Goal: Transaction & Acquisition: Purchase product/service

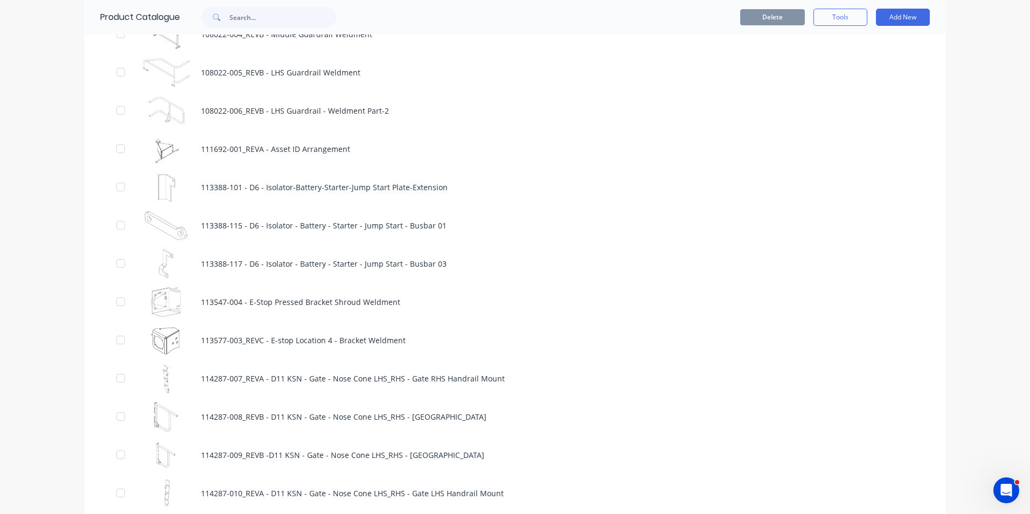
scroll to position [916, 0]
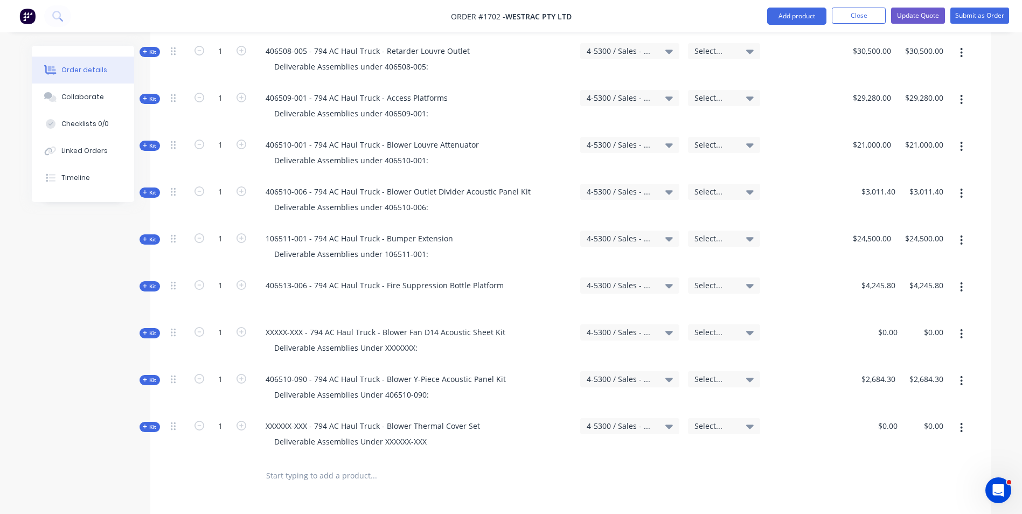
scroll to position [929, 0]
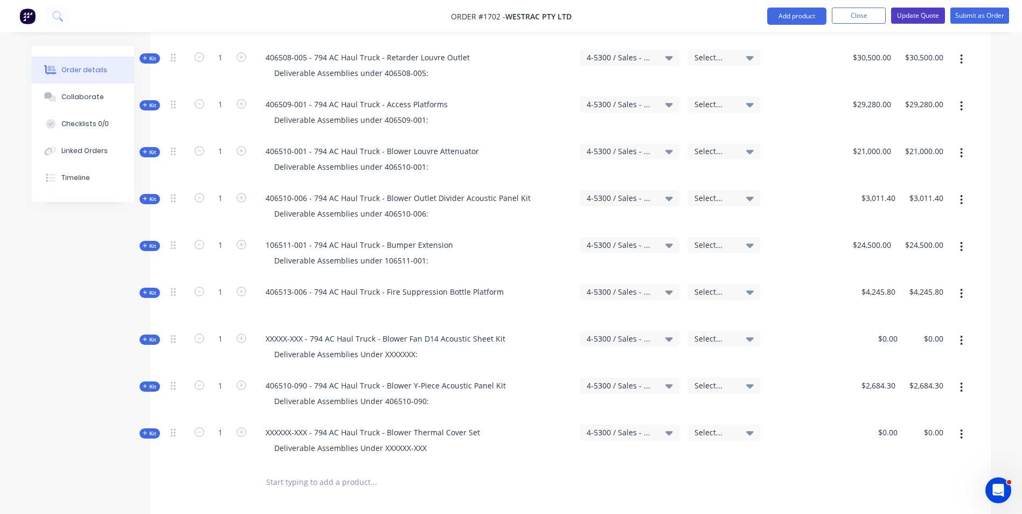
click at [925, 16] on button "Update Quote" at bounding box center [918, 16] width 54 height 16
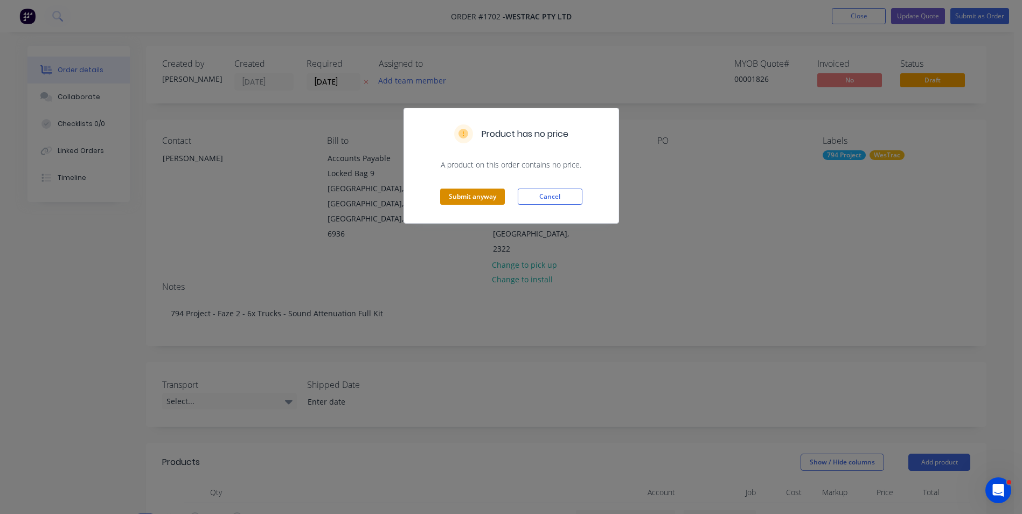
click at [445, 196] on button "Submit anyway" at bounding box center [472, 197] width 65 height 16
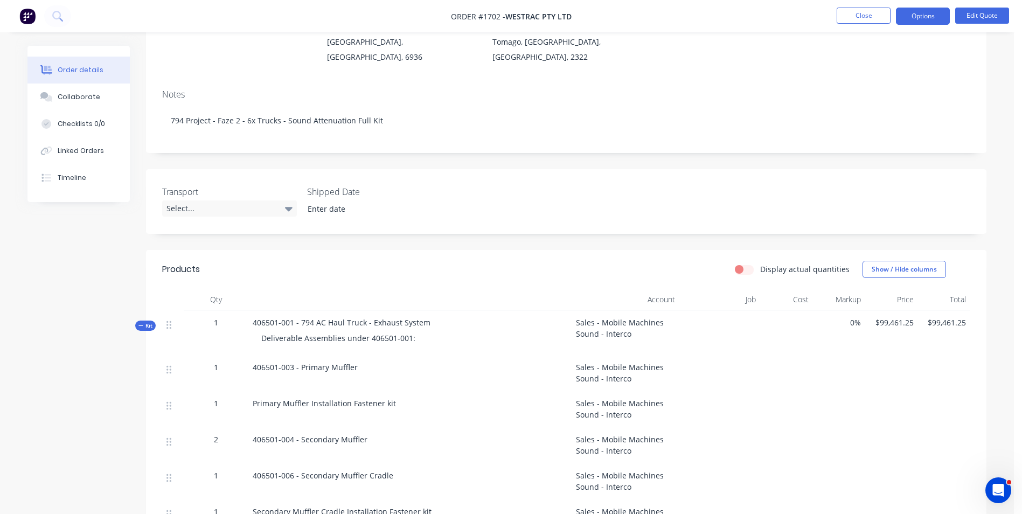
scroll to position [216, 0]
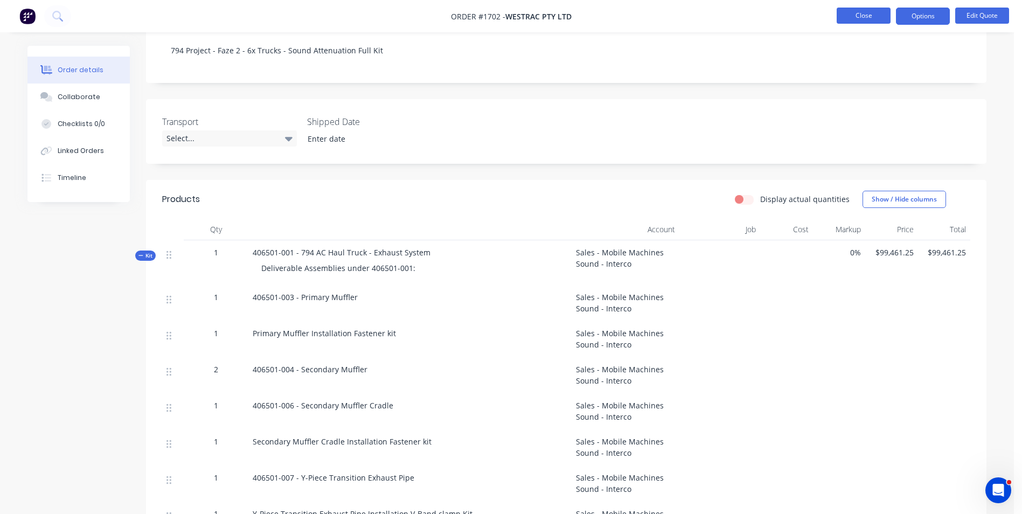
click at [872, 23] on button "Close" at bounding box center [864, 16] width 54 height 16
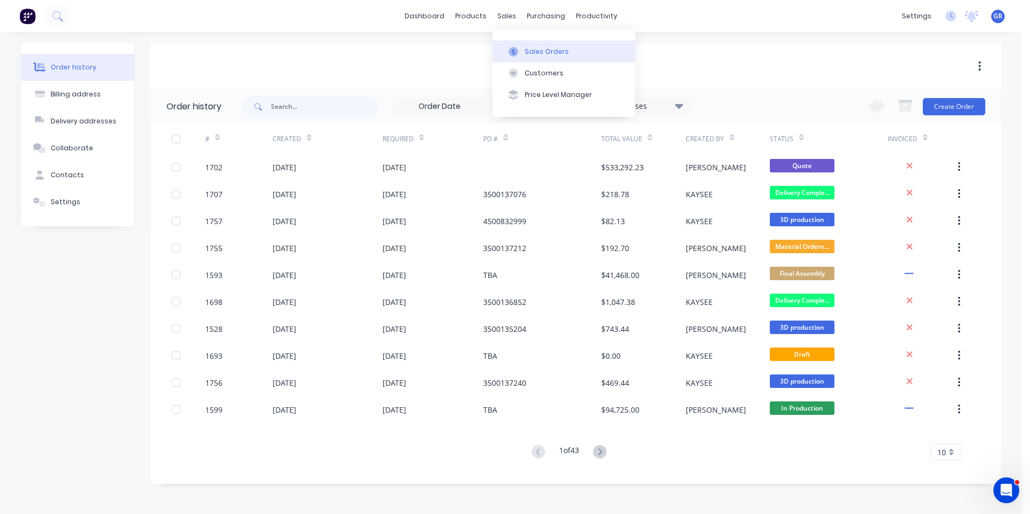
click at [538, 53] on div "Sales Orders" at bounding box center [547, 52] width 44 height 10
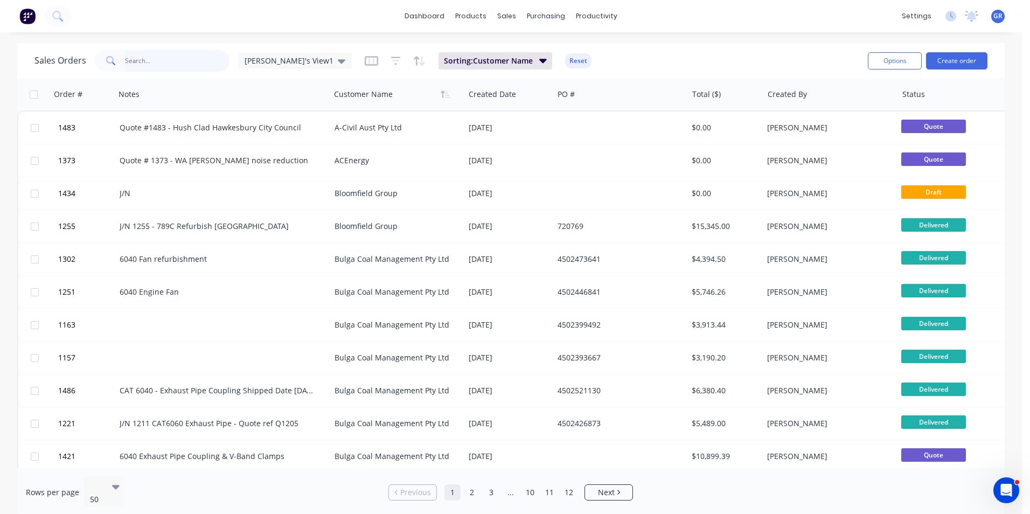
click at [131, 60] on input "text" at bounding box center [177, 61] width 105 height 22
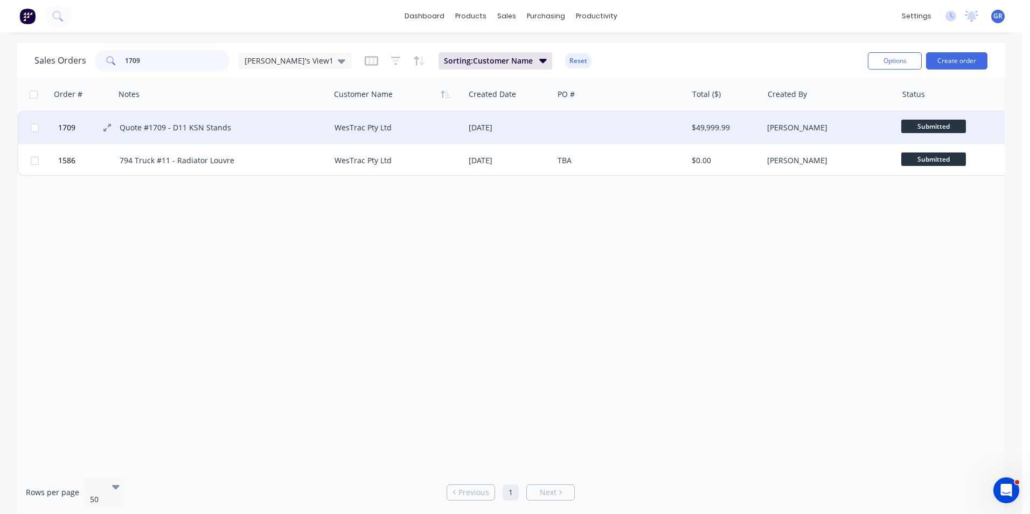
type input "1709"
click at [67, 129] on span "1709" at bounding box center [66, 127] width 17 height 11
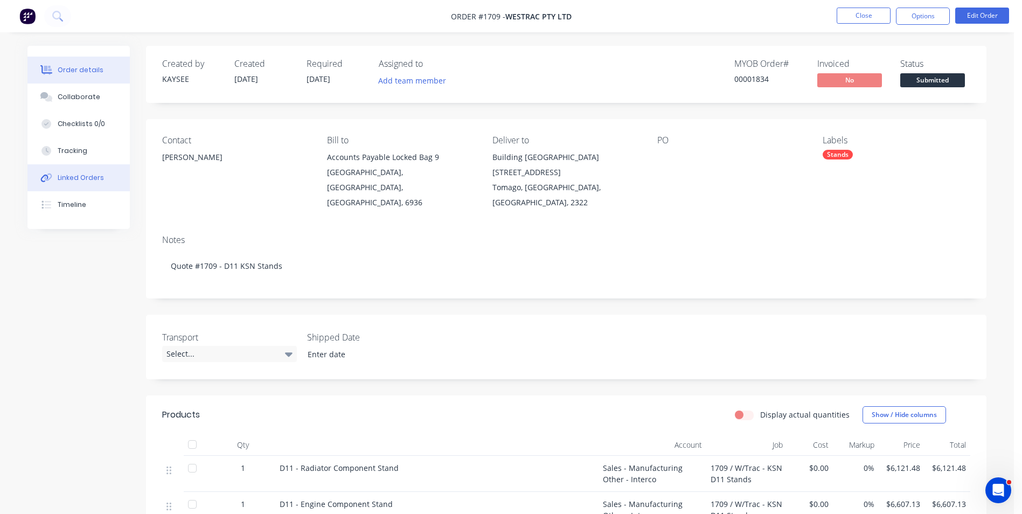
click at [78, 176] on div "Linked Orders" at bounding box center [81, 178] width 46 height 10
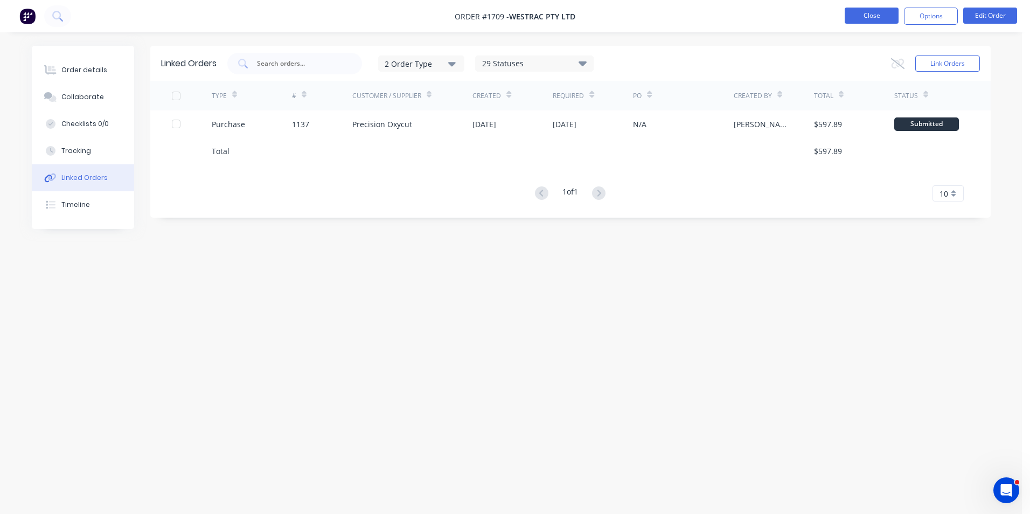
click at [871, 16] on button "Close" at bounding box center [872, 16] width 54 height 16
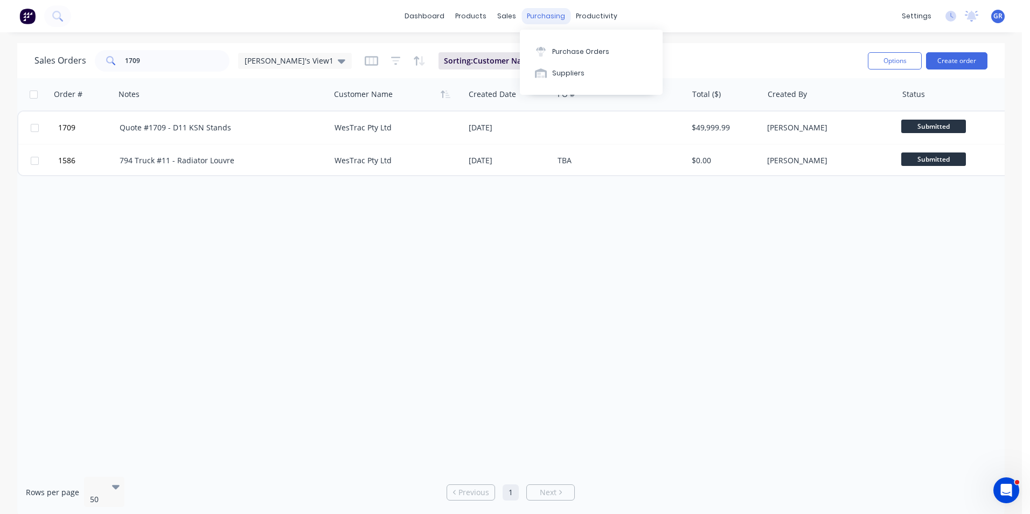
click at [537, 14] on div "purchasing" at bounding box center [546, 16] width 49 height 16
click at [583, 52] on div "Purchase Orders" at bounding box center [580, 52] width 57 height 10
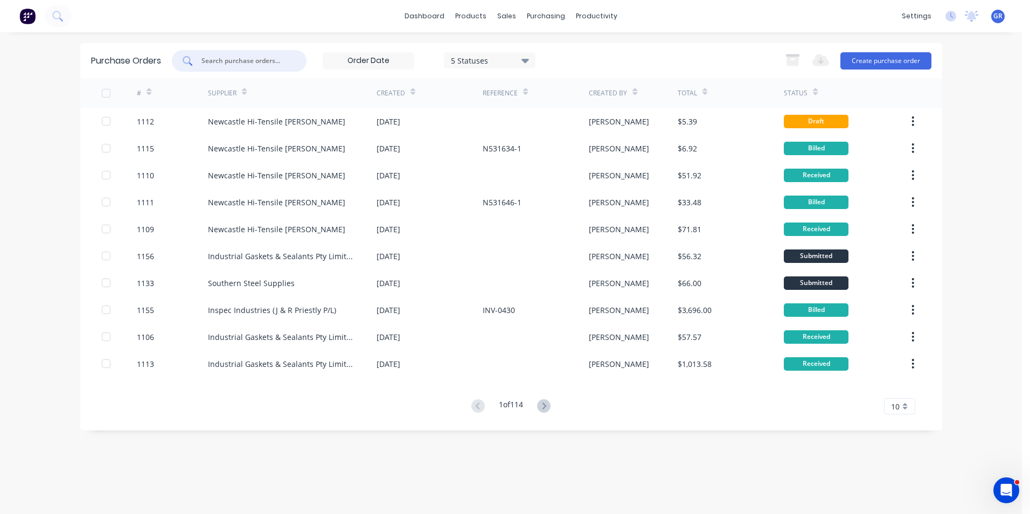
click at [203, 61] on input "text" at bounding box center [244, 61] width 89 height 11
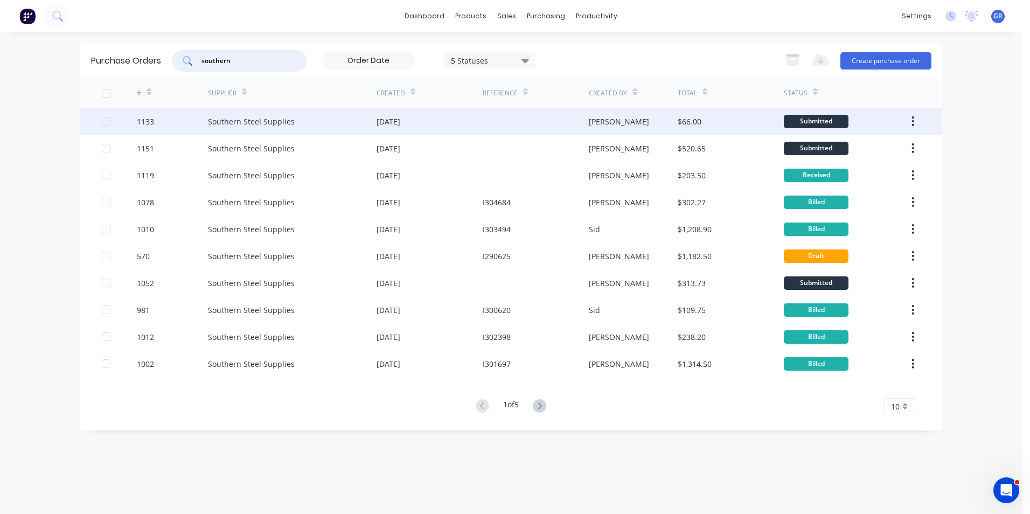
type input "southern"
click at [149, 122] on div "1133" at bounding box center [145, 121] width 17 height 11
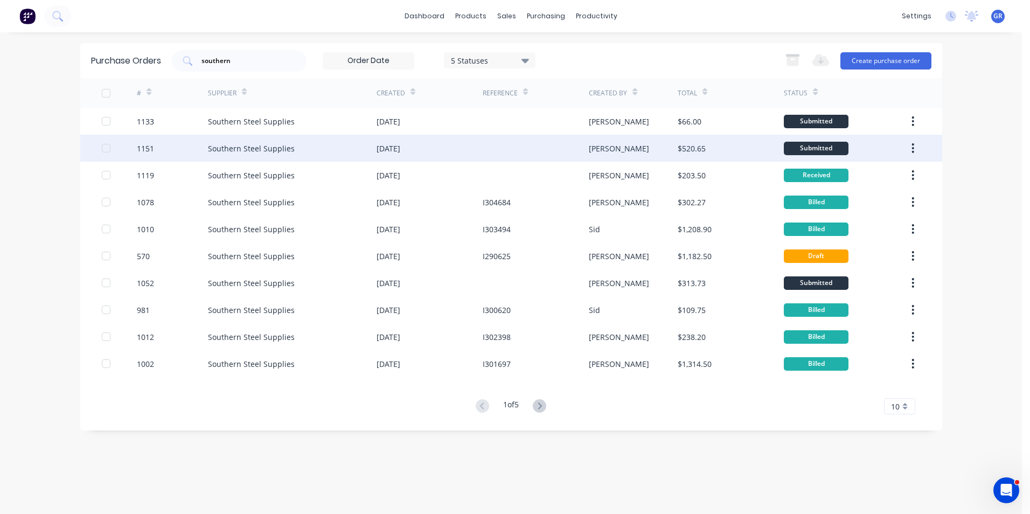
click at [150, 149] on div "1151" at bounding box center [145, 148] width 17 height 11
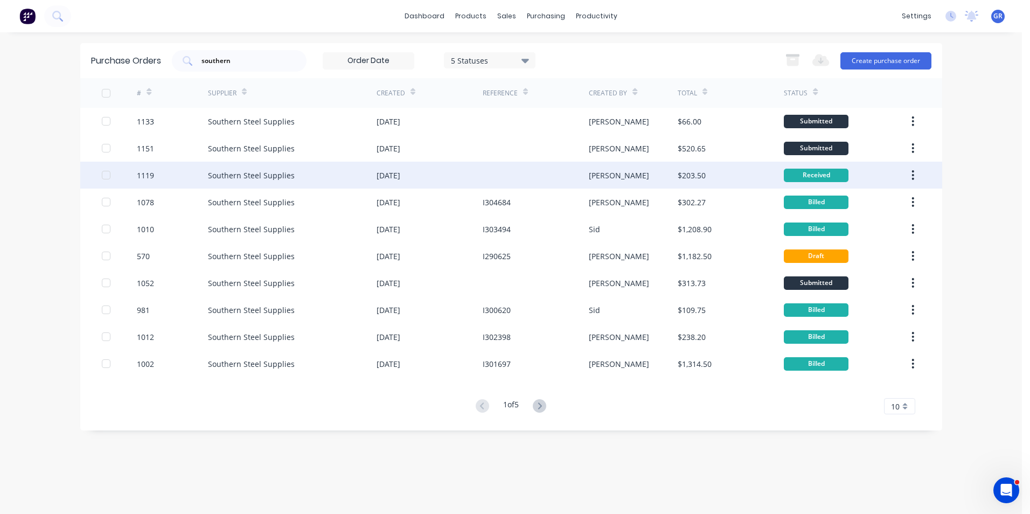
click at [148, 175] on div "1119" at bounding box center [145, 175] width 17 height 11
type textarea "x"
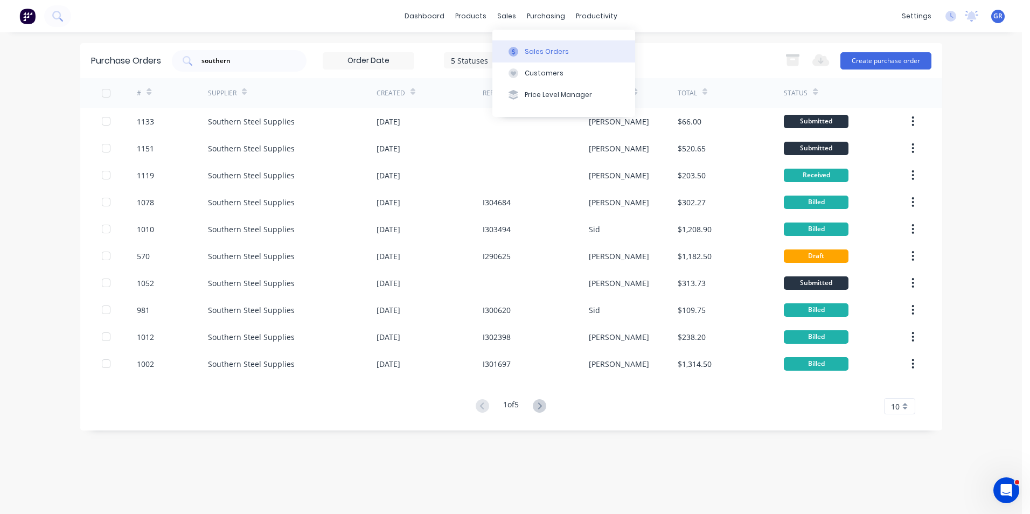
click at [542, 51] on div "Sales Orders" at bounding box center [547, 52] width 44 height 10
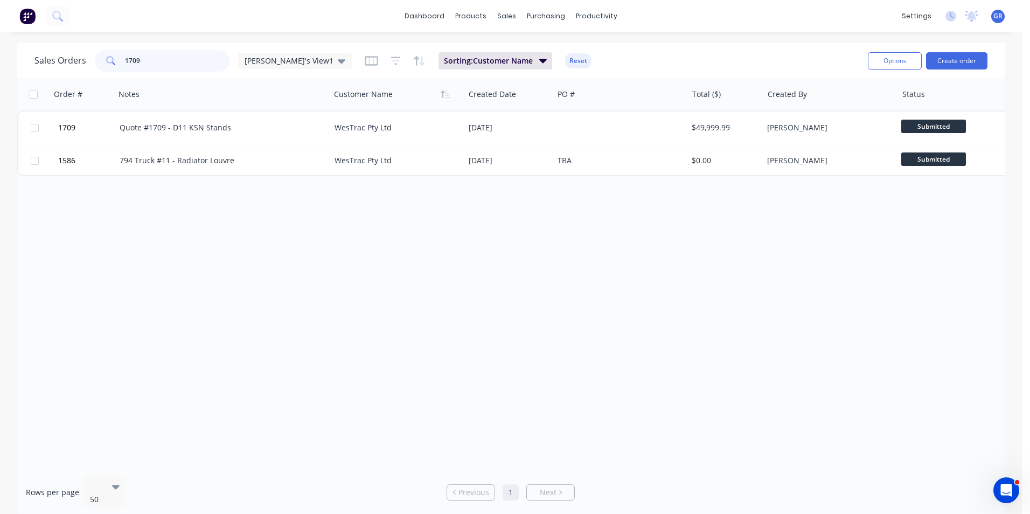
click at [101, 61] on div "1709" at bounding box center [162, 61] width 135 height 22
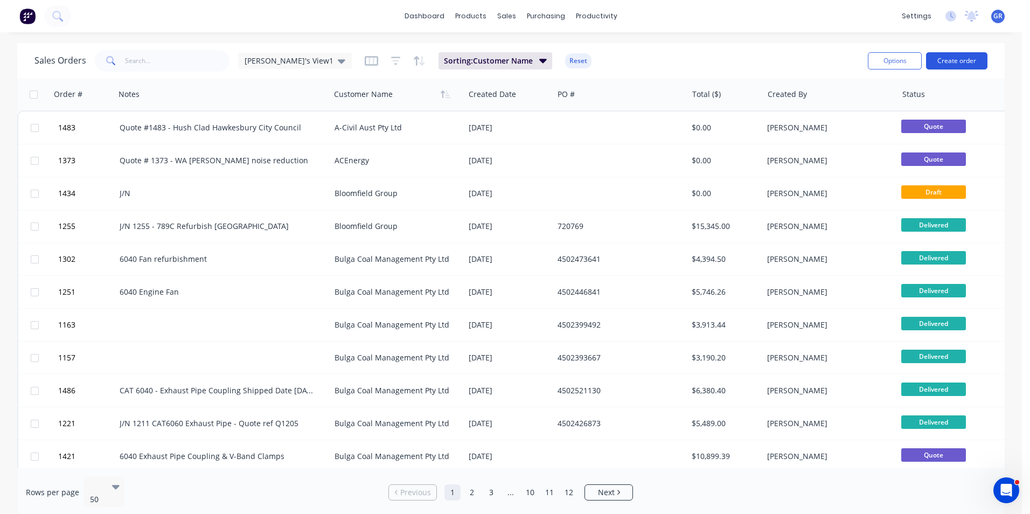
click at [964, 62] on button "Create order" at bounding box center [956, 60] width 61 height 17
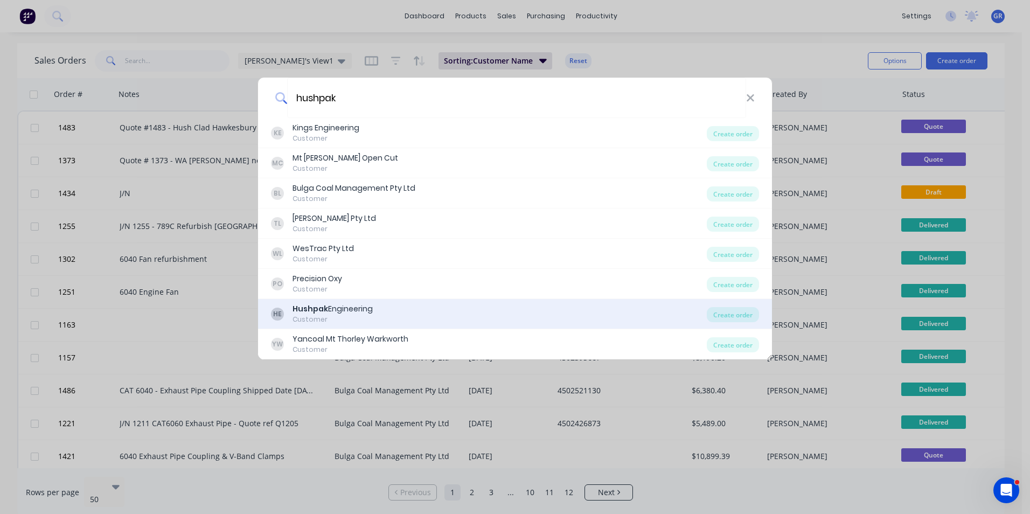
type input "hushpak"
click at [362, 308] on div "Hushpak Engineering" at bounding box center [333, 308] width 80 height 11
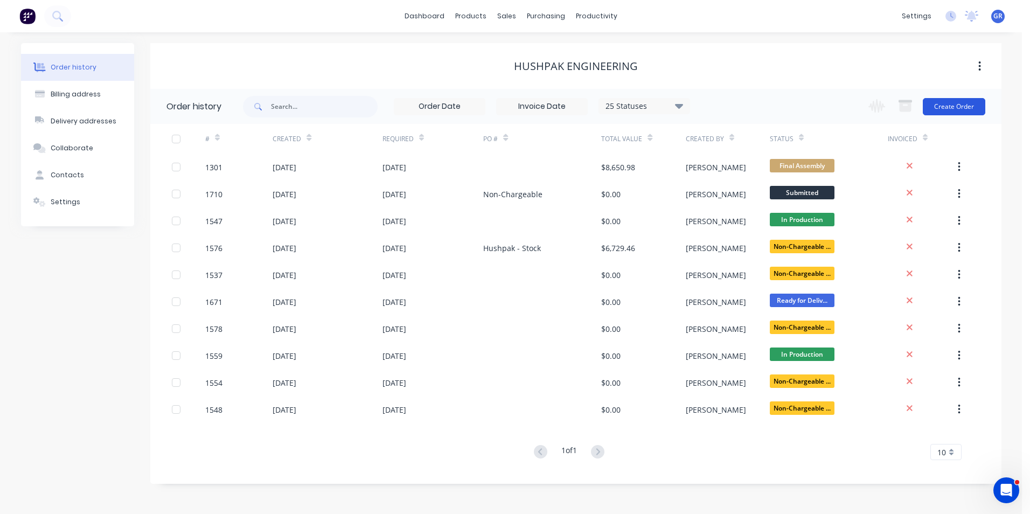
click at [954, 106] on button "Create Order" at bounding box center [954, 106] width 63 height 17
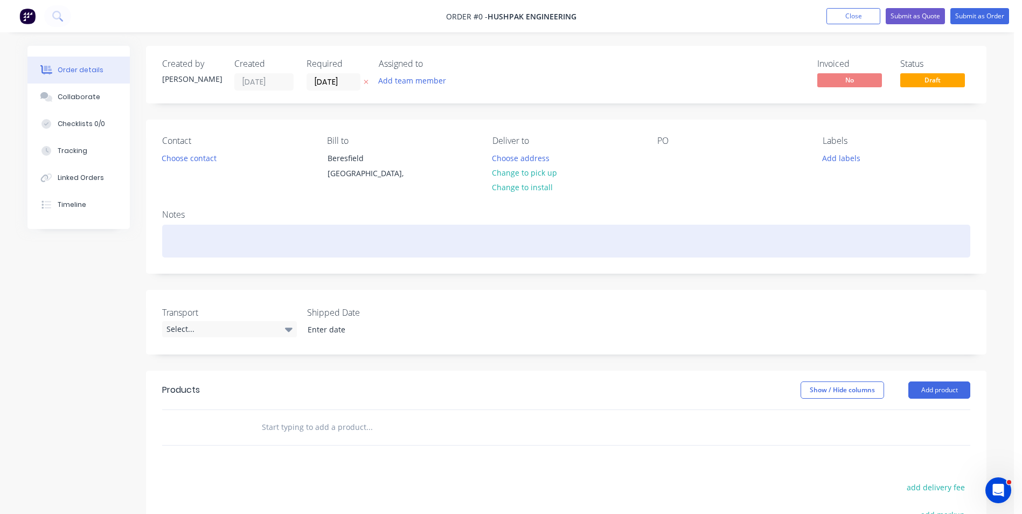
click at [190, 239] on div at bounding box center [566, 241] width 808 height 33
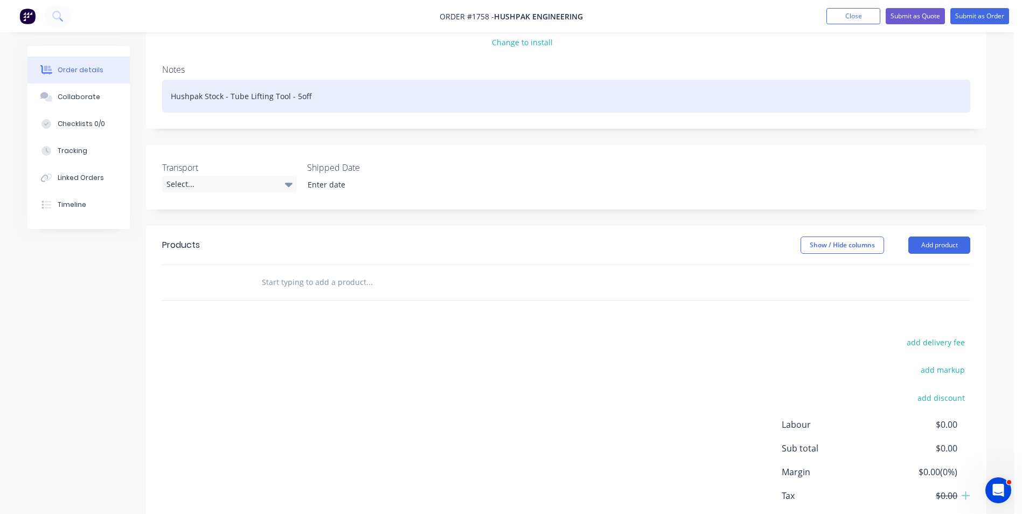
scroll to position [162, 0]
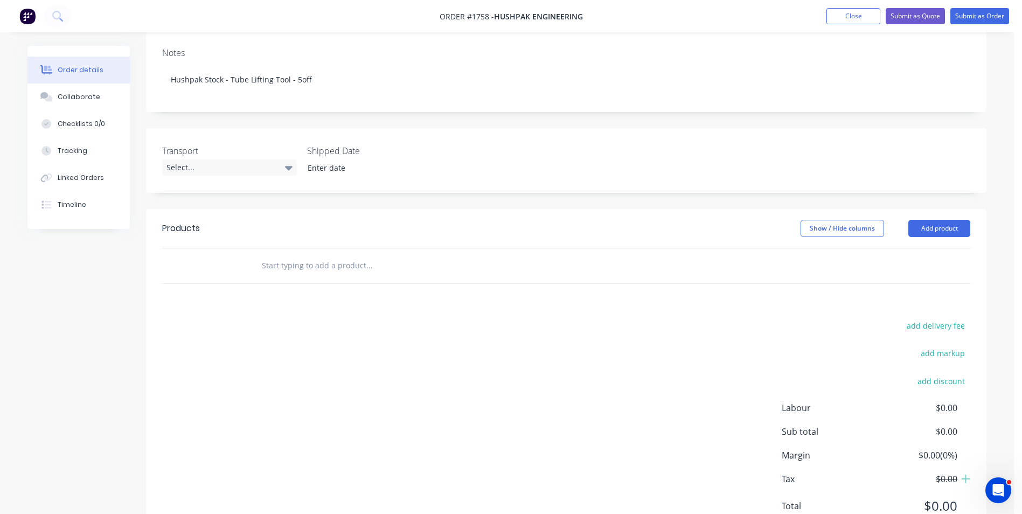
click at [289, 269] on input "text" at bounding box center [369, 266] width 216 height 22
paste input "410515-003-3-TUBE LIFTING DEVICE G.A."
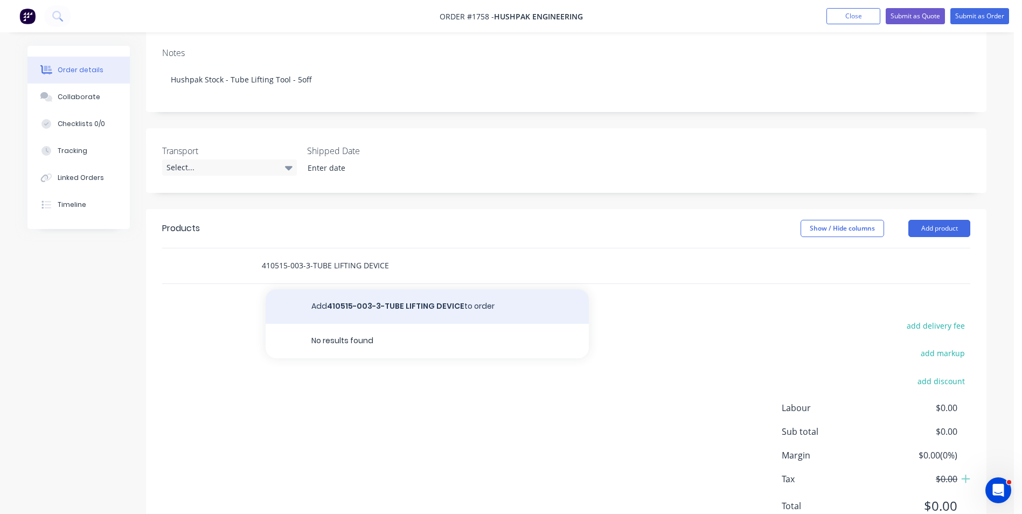
type input "410515-003-3-TUBE LIFTING DEVICE"
click at [450, 307] on button "Add 410515-003-3-TUBE LIFTING DEVICE to order" at bounding box center [427, 306] width 323 height 34
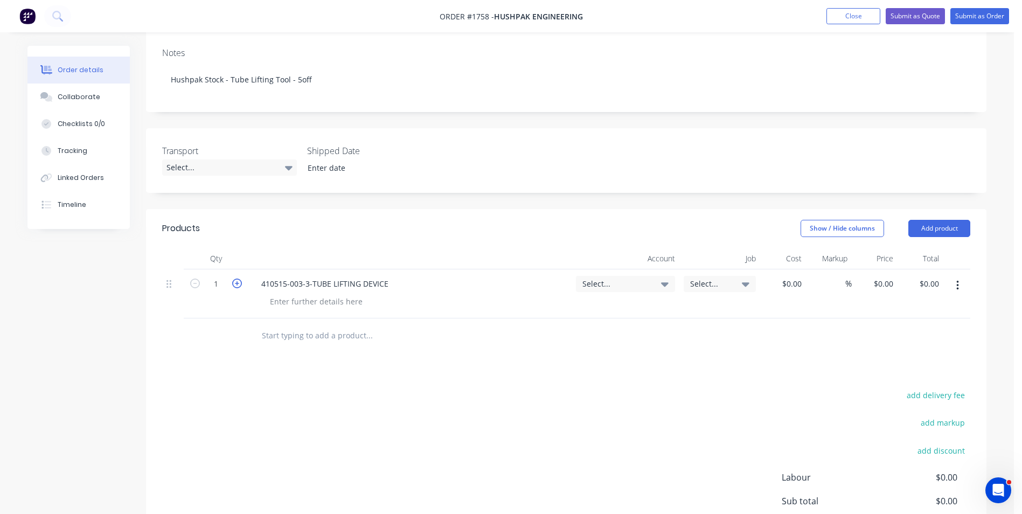
click at [239, 282] on icon "button" at bounding box center [237, 284] width 10 height 10
click at [238, 282] on icon "button" at bounding box center [237, 284] width 10 height 10
type input "5"
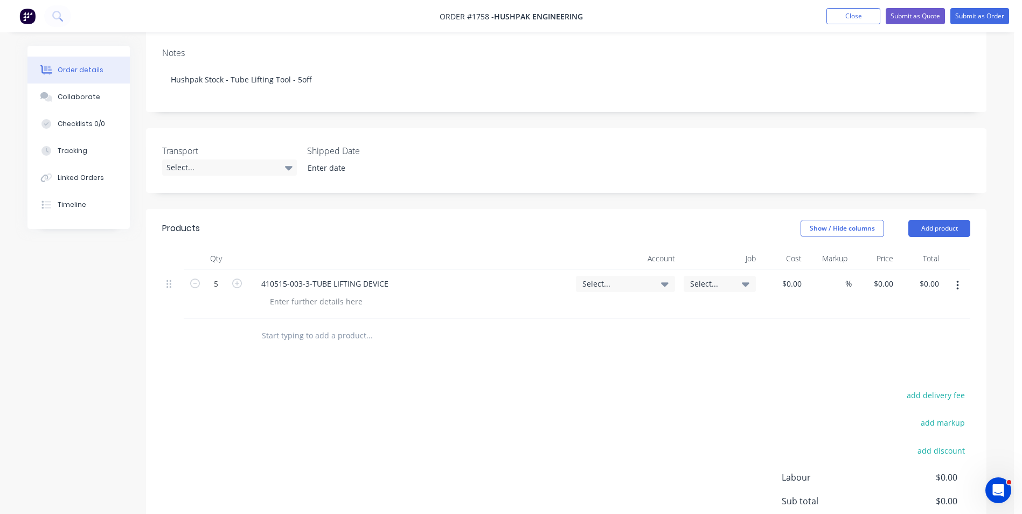
click at [613, 280] on span "Select..." at bounding box center [617, 283] width 68 height 11
click at [592, 312] on input at bounding box center [608, 317] width 110 height 22
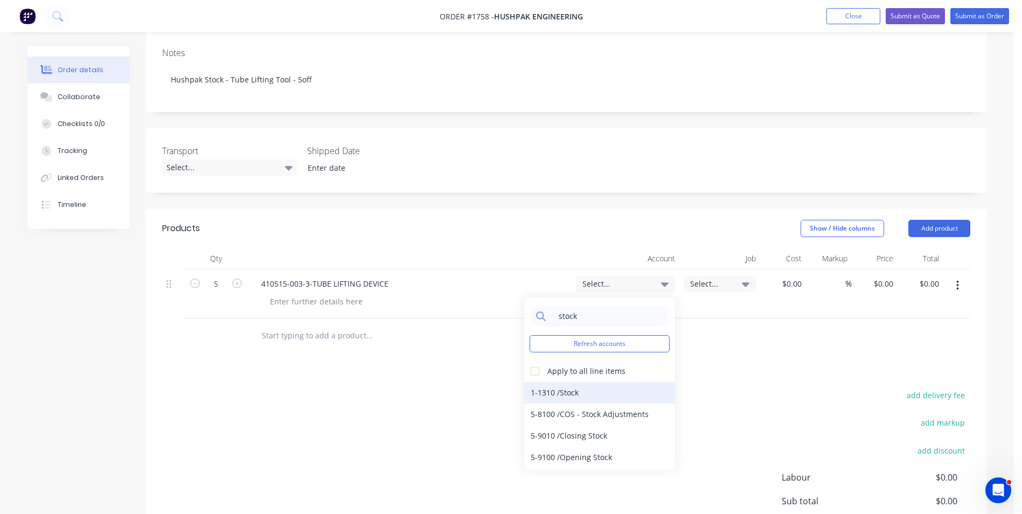
type input "stock"
click at [569, 393] on div "1-1310 / Stock" at bounding box center [599, 393] width 151 height 22
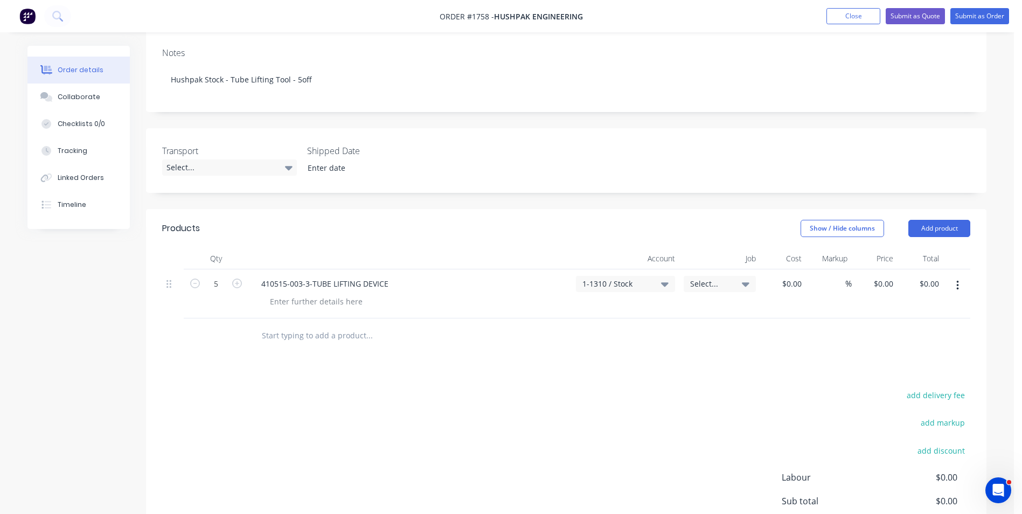
click at [708, 281] on span "Select..." at bounding box center [710, 283] width 41 height 11
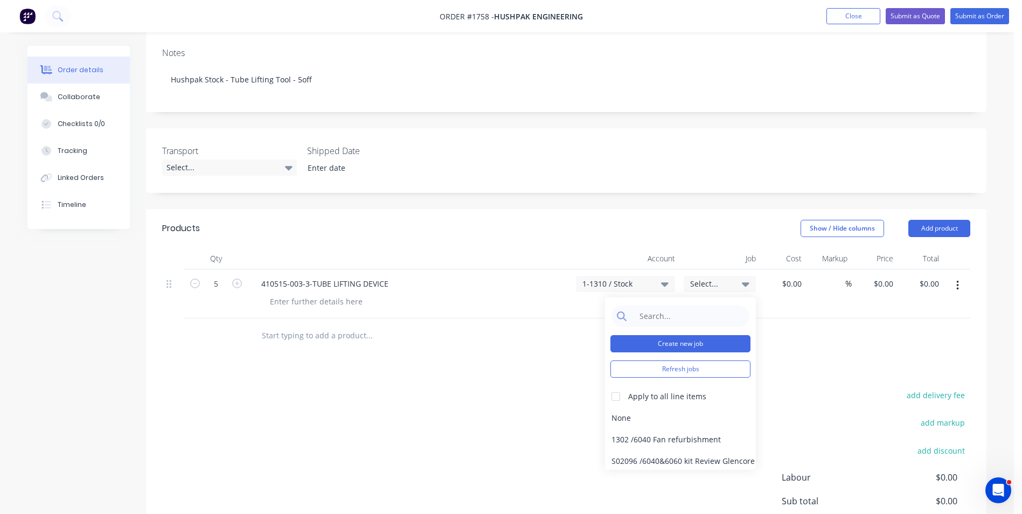
click at [668, 341] on button "Create new job" at bounding box center [681, 343] width 140 height 17
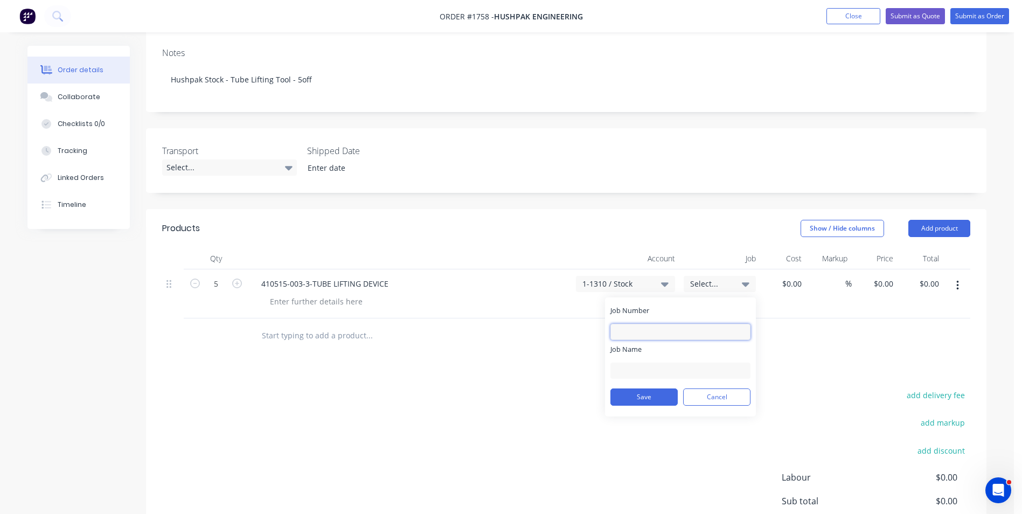
click at [650, 325] on input "Job Number" at bounding box center [681, 332] width 140 height 16
type input "1758"
click at [669, 367] on input "Job Name" at bounding box center [681, 371] width 140 height 16
click at [632, 371] on input "Hush-" at bounding box center [681, 371] width 140 height 16
click at [672, 371] on input "Hush-" at bounding box center [681, 371] width 140 height 16
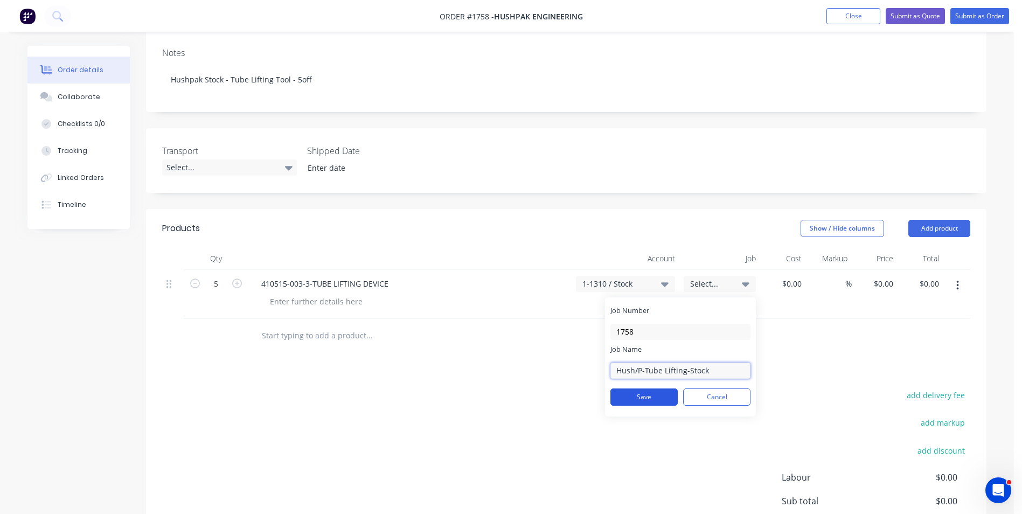
type input "Hush/P-Tube Lifting-Stock"
click at [649, 393] on button "Save" at bounding box center [644, 397] width 67 height 17
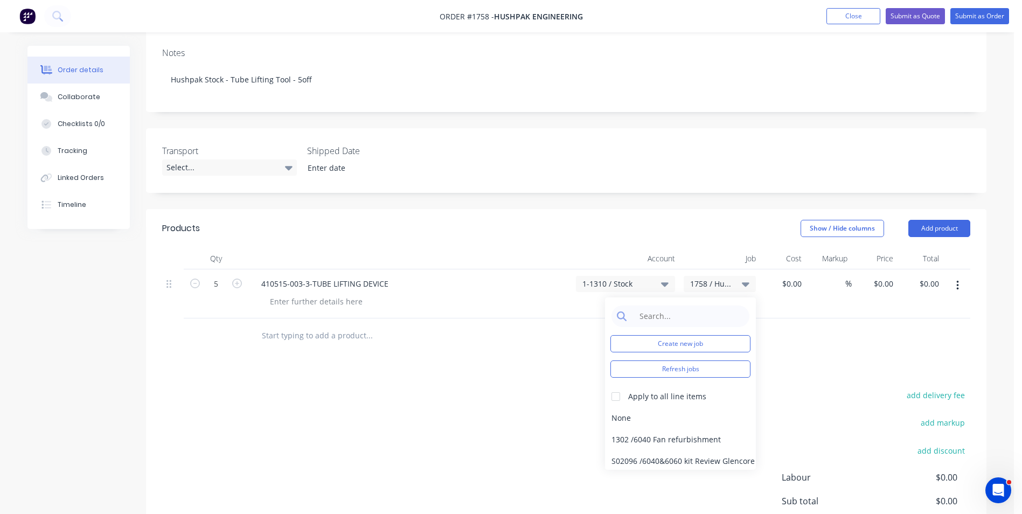
click at [555, 246] on header "Products Show / Hide columns Add product" at bounding box center [566, 228] width 841 height 39
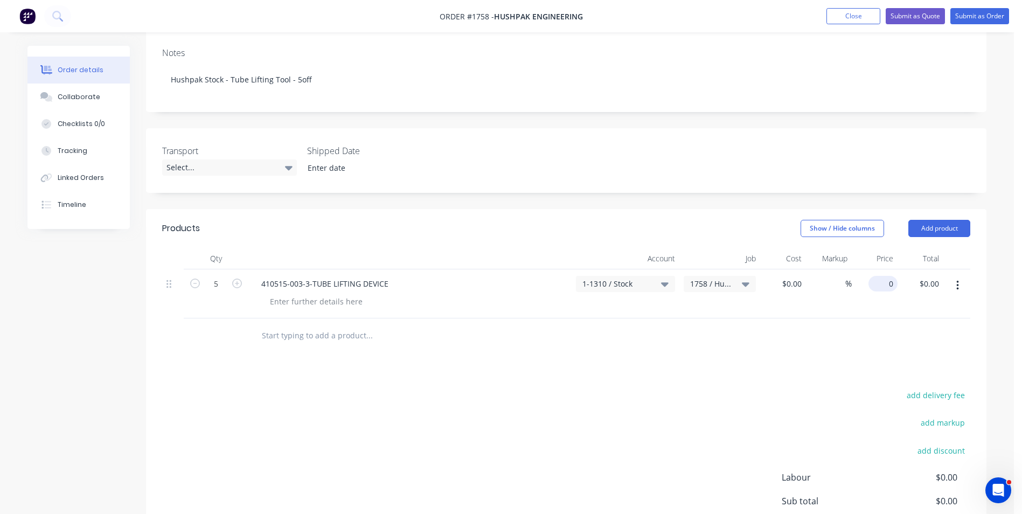
click at [882, 282] on div "0 $0.00" at bounding box center [883, 284] width 29 height 16
click at [892, 283] on input "0" at bounding box center [891, 284] width 12 height 16
type input "$2,200.00"
type input "$11,000.00"
click at [916, 309] on div "$11,000.00 $11,000.00" at bounding box center [917, 293] width 52 height 49
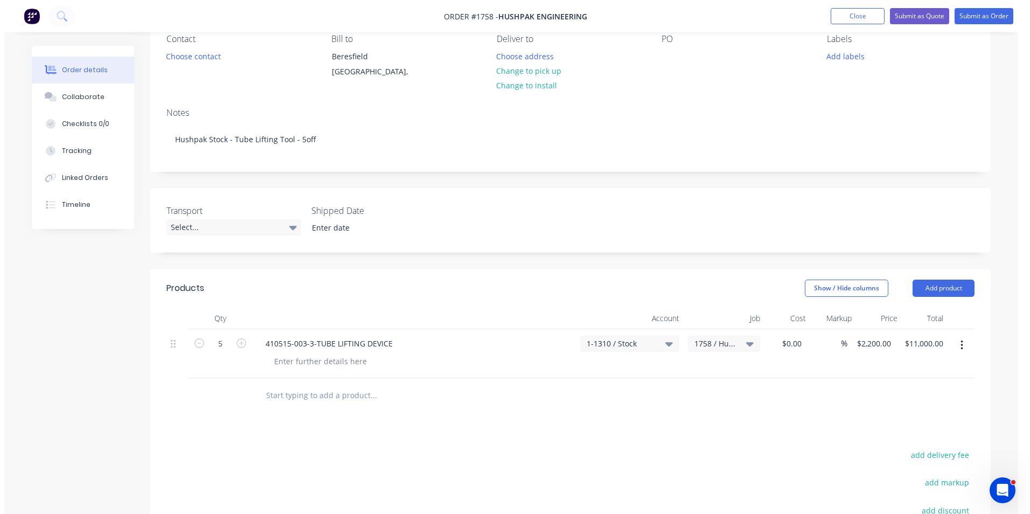
scroll to position [0, 0]
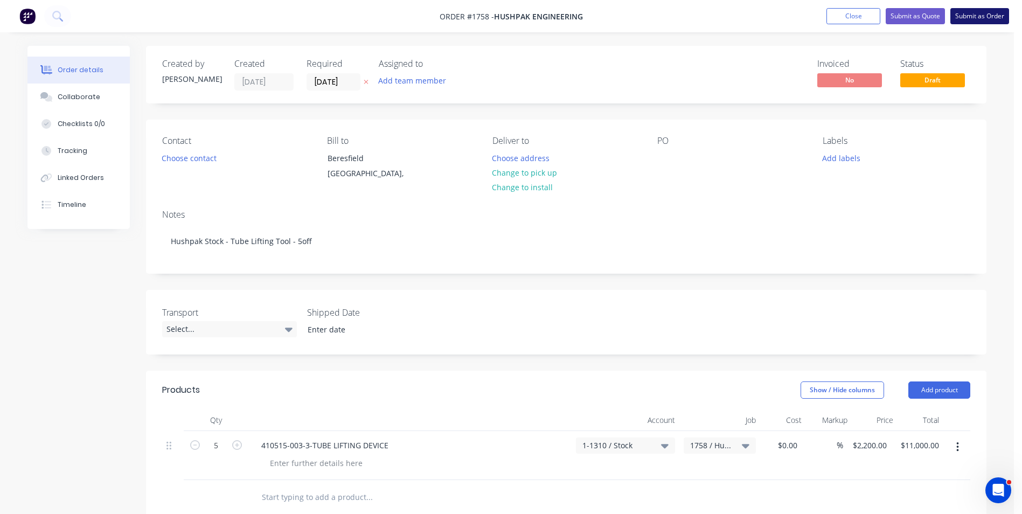
click at [980, 15] on button "Submit as Order" at bounding box center [980, 16] width 59 height 16
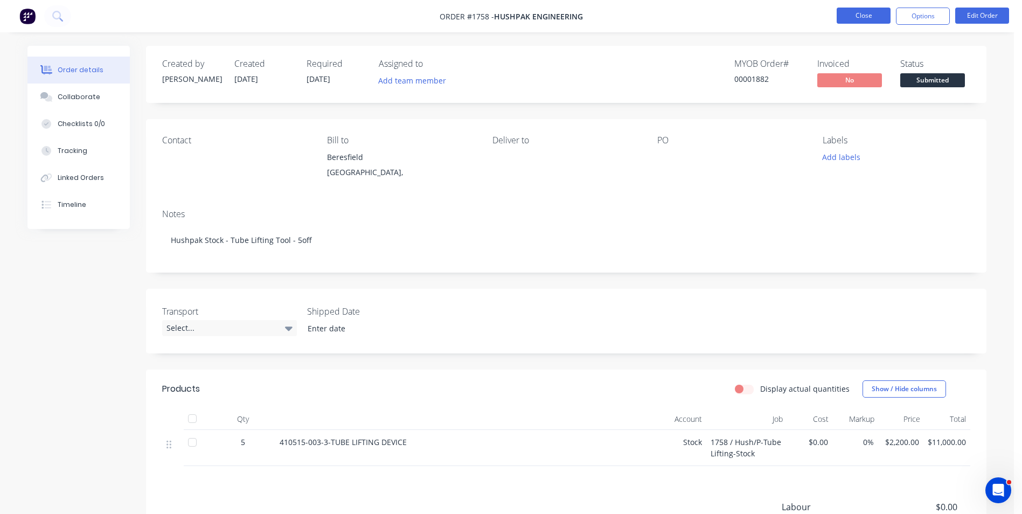
click at [870, 16] on button "Close" at bounding box center [864, 16] width 54 height 16
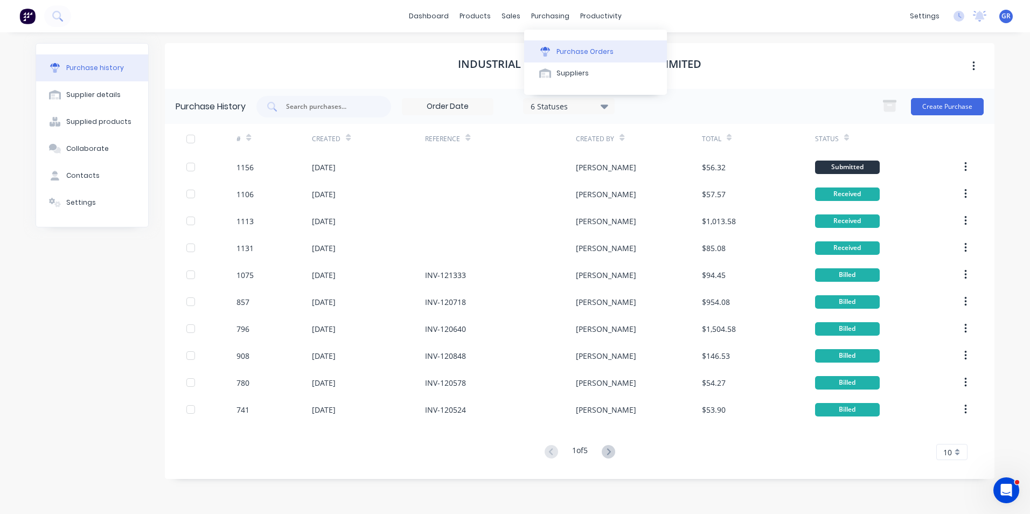
click at [580, 53] on div "Purchase Orders" at bounding box center [585, 52] width 57 height 10
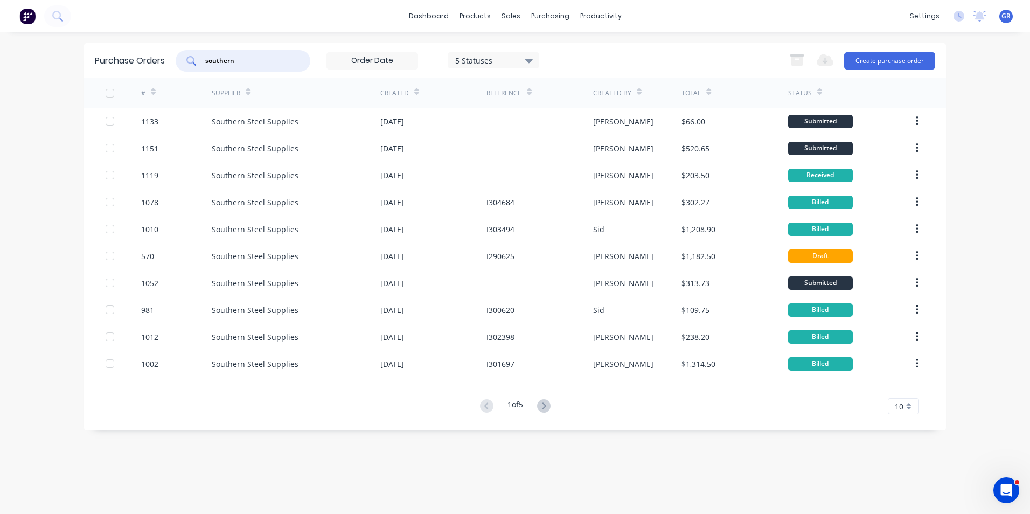
drag, startPoint x: 210, startPoint y: 63, endPoint x: 178, endPoint y: 64, distance: 32.3
click at [178, 64] on div "southern" at bounding box center [243, 61] width 135 height 22
click at [549, 17] on div "purchasing" at bounding box center [550, 16] width 49 height 16
click at [585, 50] on div "Purchase Orders" at bounding box center [585, 52] width 57 height 10
click at [572, 45] on button "Purchase Orders" at bounding box center [595, 51] width 143 height 22
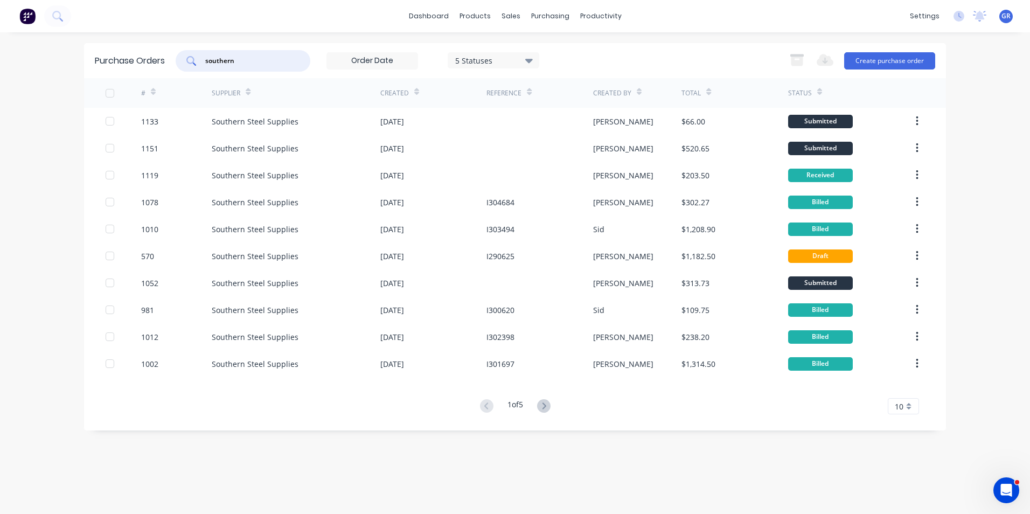
drag, startPoint x: 238, startPoint y: 61, endPoint x: 174, endPoint y: 64, distance: 64.2
click at [174, 64] on div "Purchase Orders southern 5 Statuses 5 Statuses Export to Excel (XLSX) Create pu…" at bounding box center [515, 60] width 862 height 35
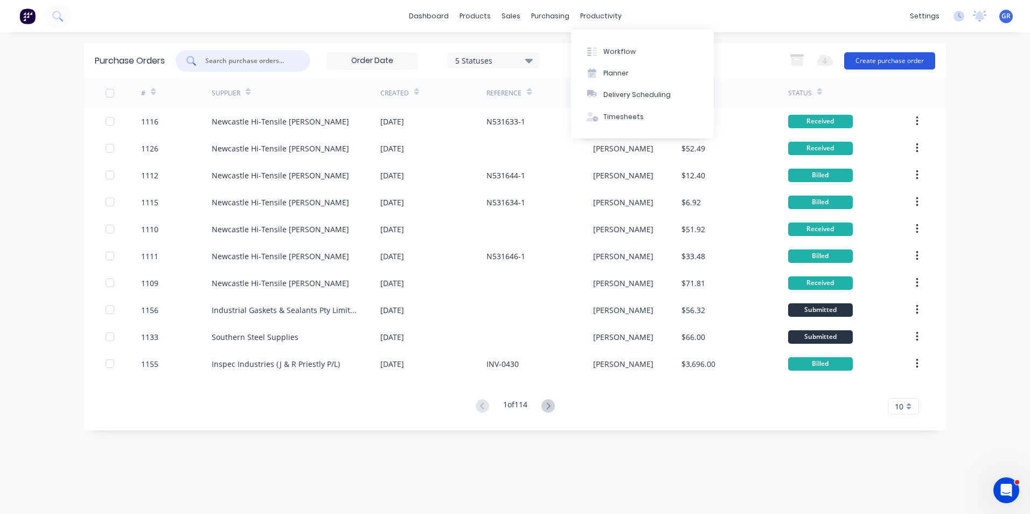
click at [885, 61] on button "Create purchase order" at bounding box center [889, 60] width 91 height 17
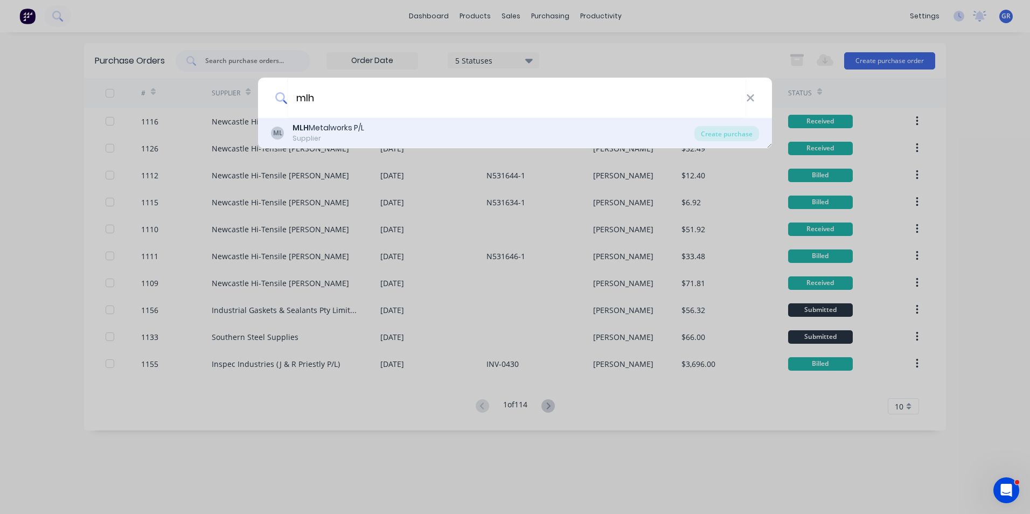
type input "mlh"
click at [329, 127] on div "MLH Metalworks P/L" at bounding box center [329, 127] width 72 height 11
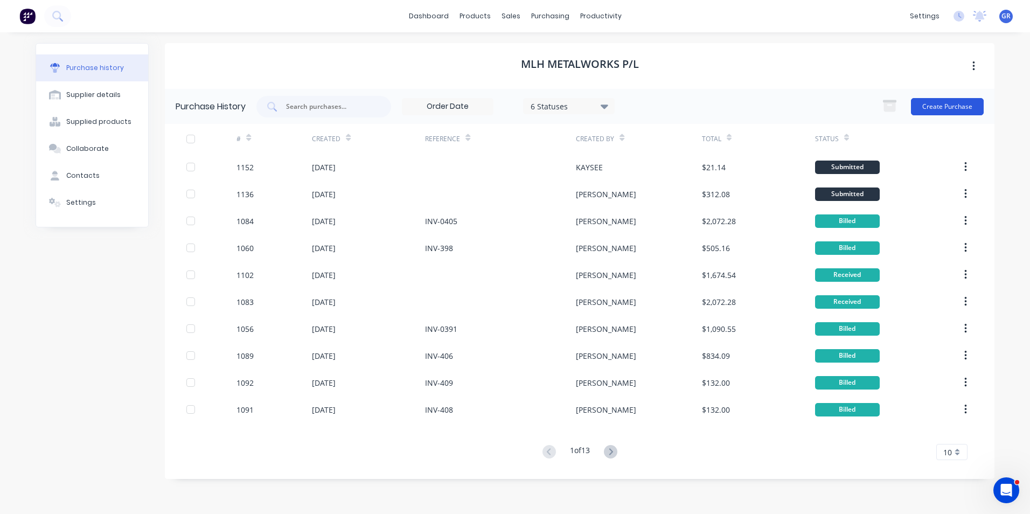
click at [948, 107] on button "Create Purchase" at bounding box center [947, 106] width 73 height 17
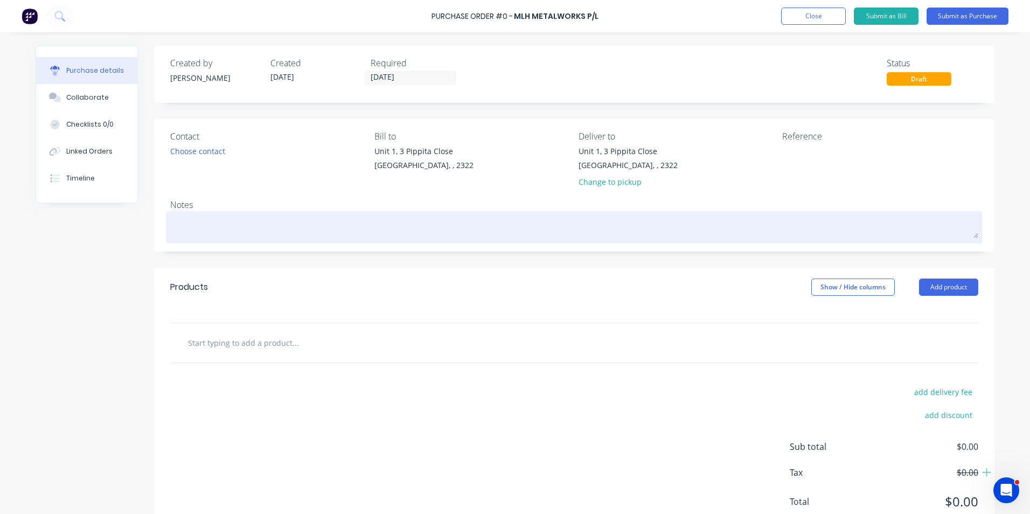
click at [193, 226] on textarea at bounding box center [574, 226] width 808 height 24
type textarea "x"
type textarea "J"
type textarea "x"
type textarea "JN"
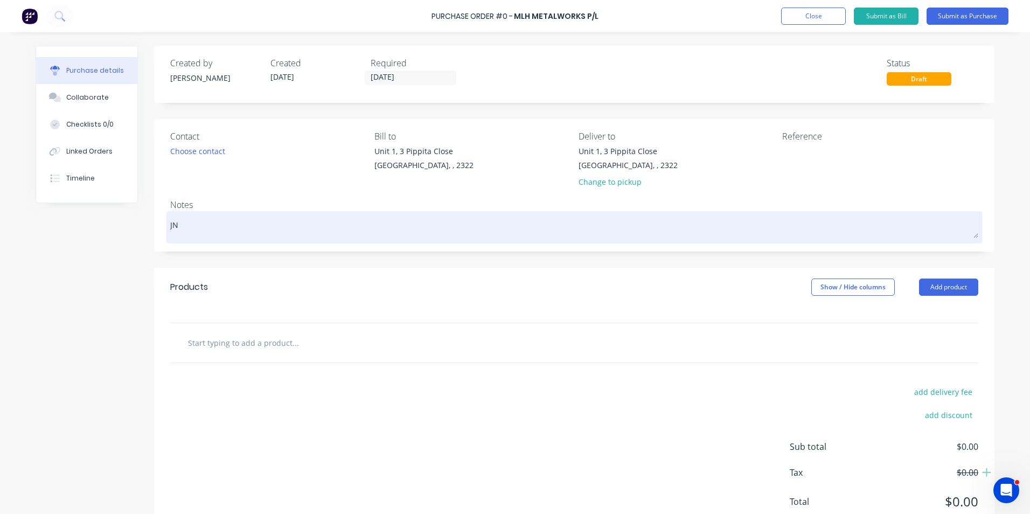
type textarea "x"
type textarea "J"
click at [183, 225] on textarea at bounding box center [574, 226] width 808 height 24
type textarea "x"
type textarea "T"
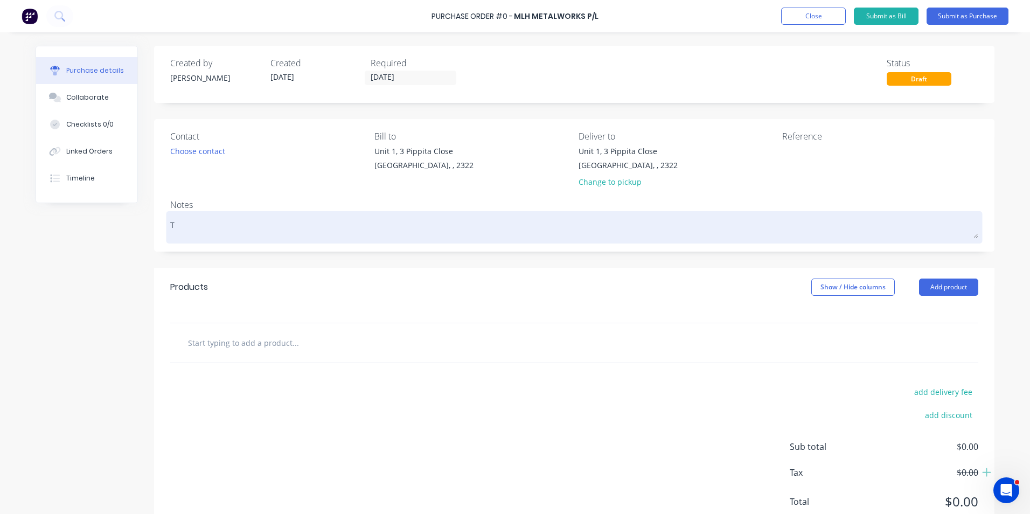
type textarea "x"
type textarea "Tu"
type textarea "x"
type textarea "Tub"
type textarea "x"
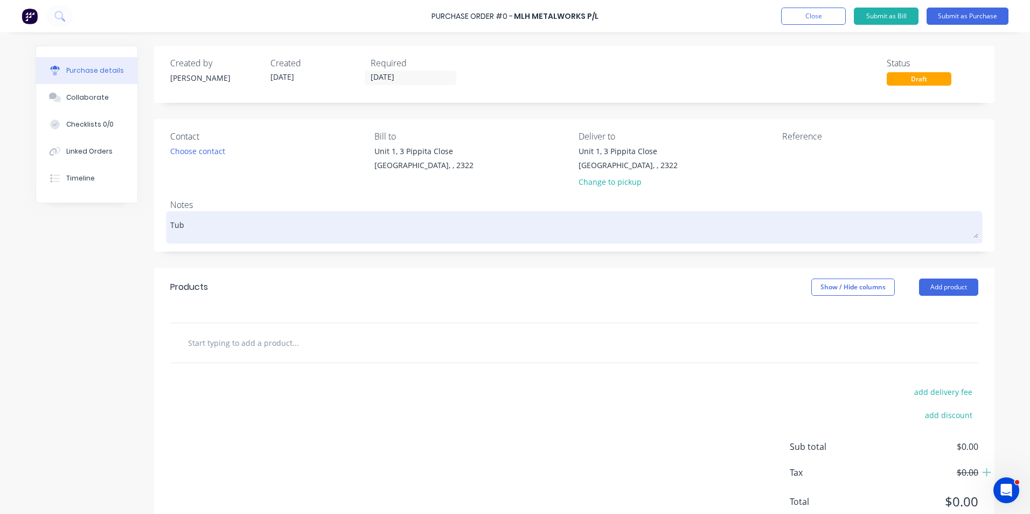
type textarea "Tube"
type textarea "x"
type textarea "Tube"
type textarea "x"
type textarea "Tube L"
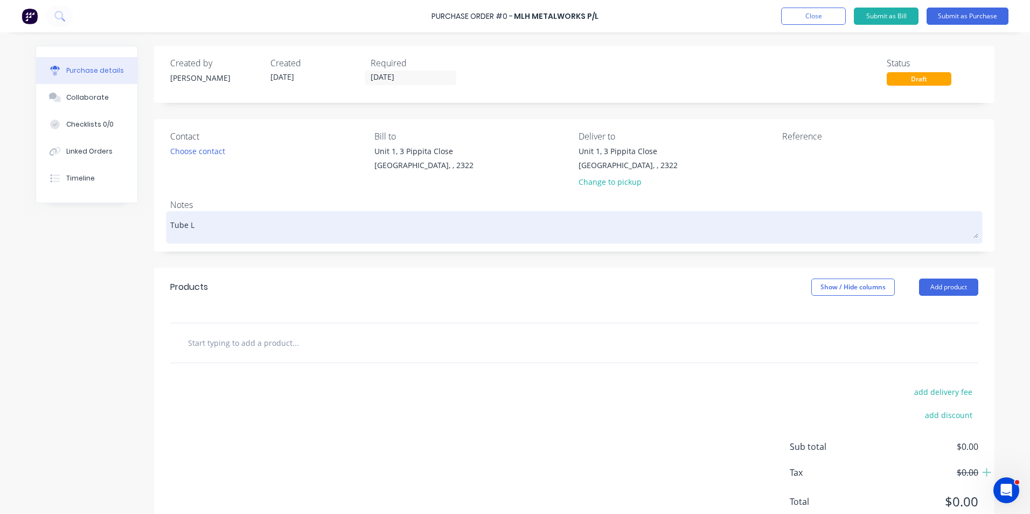
type textarea "x"
type textarea "Tube Li"
type textarea "x"
type textarea "Tube Lif"
type textarea "x"
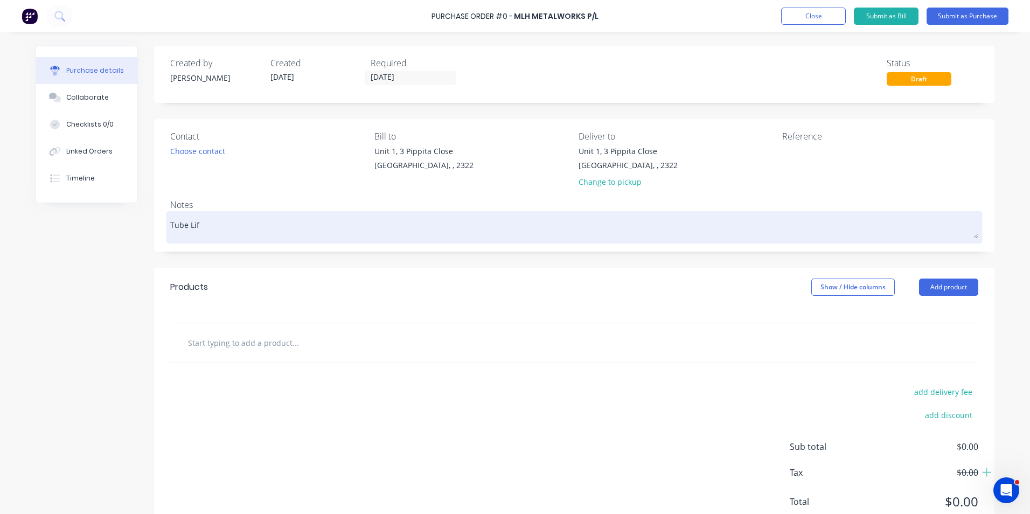
type textarea "Tube Lift"
type textarea "x"
type textarea "Tube Lifti"
type textarea "x"
type textarea "Tube Liftin"
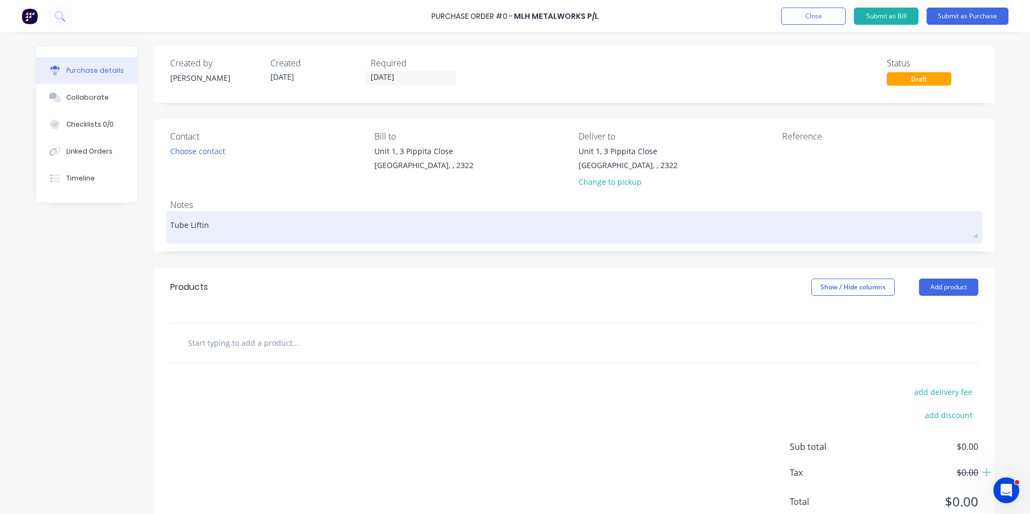
type textarea "x"
type textarea "Tube Lifting"
type textarea "x"
type textarea "Tube Lifting"
type textarea "x"
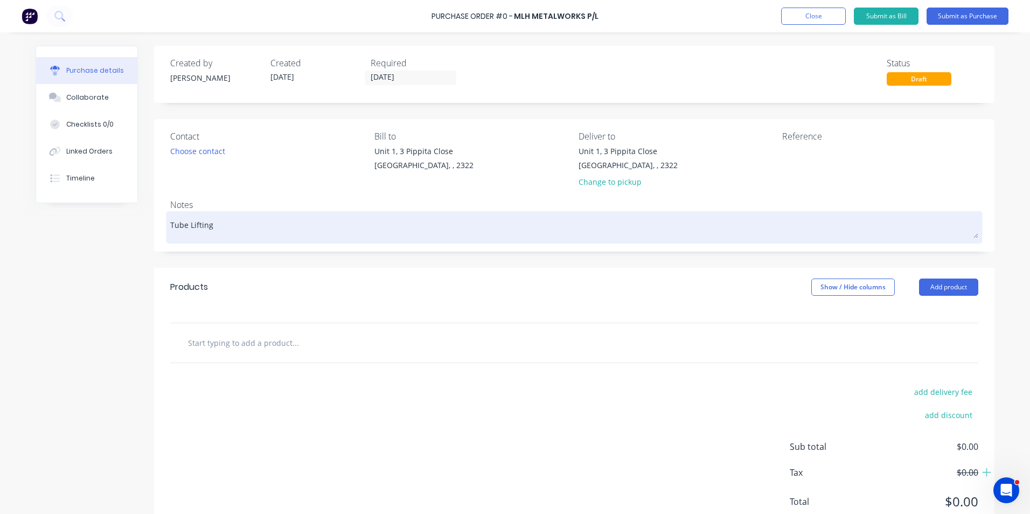
type textarea "Tube Lifting T"
type textarea "x"
type textarea "Tube Lifting To"
type textarea "x"
type textarea "Tube Lifting Too"
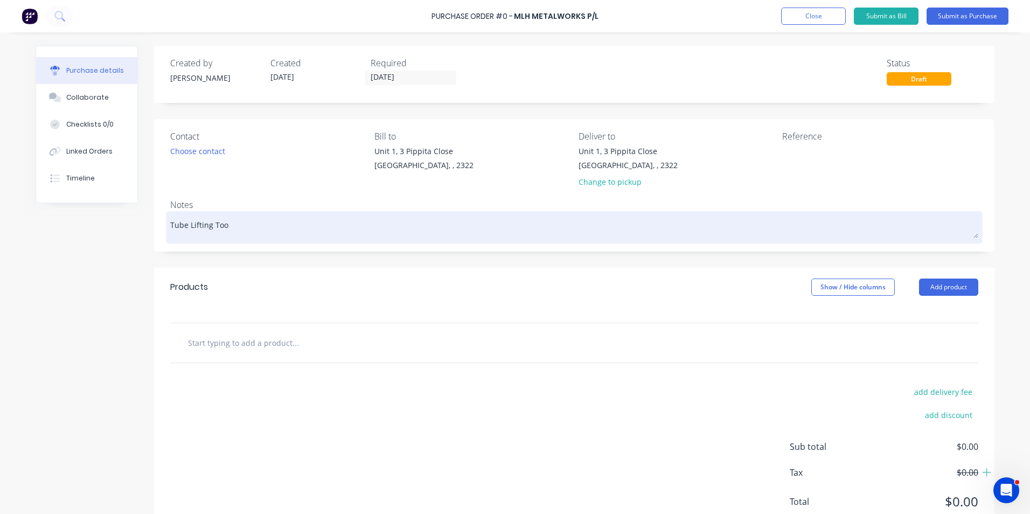
type textarea "x"
type textarea "Tube Lifting Tool"
type textarea "x"
type textarea "Tube Lifting Tool"
type textarea "x"
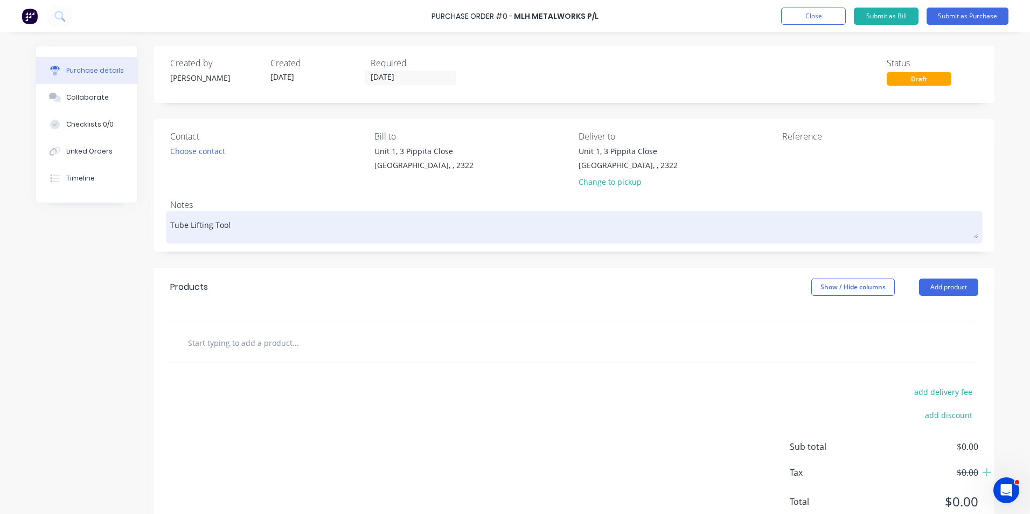
type textarea "Tube Lifting Tool -"
type textarea "x"
type textarea "Tube Lifting Tool -"
type textarea "x"
type textarea "Tube Lifting Tool - P"
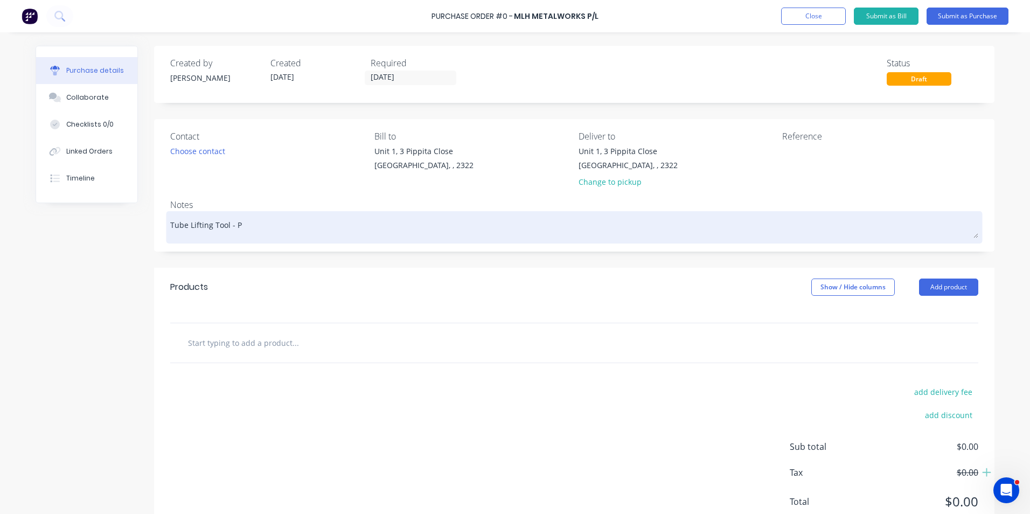
type textarea "x"
type textarea "Tube Lifting Tool - Pl"
type textarea "x"
type textarea "Tube Lifting Tool - Pla"
type textarea "x"
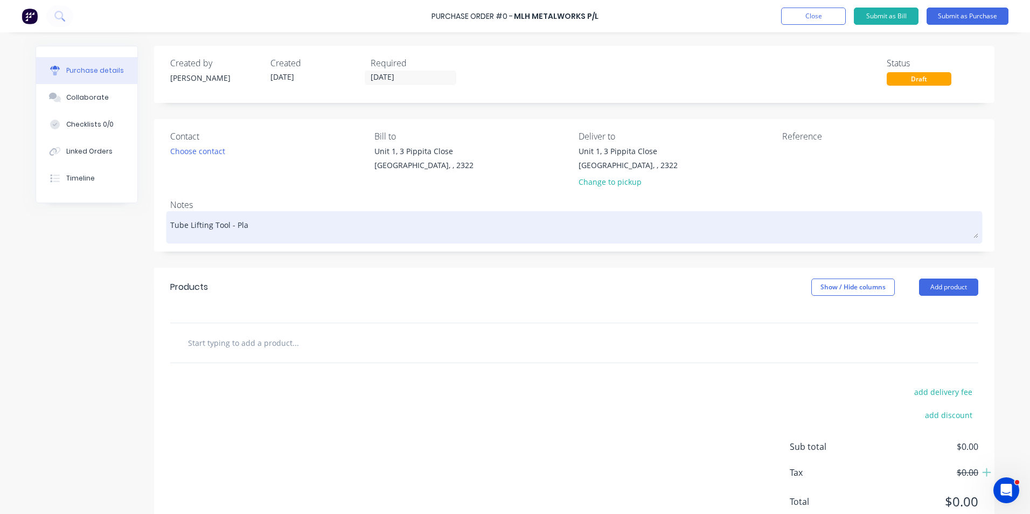
type textarea "Tube Lifting Tool - Plat"
type textarea "x"
type textarea "Tube Lifting Tool - Plate"
type textarea "x"
type textarea "Tube Lifting Tool - Plate"
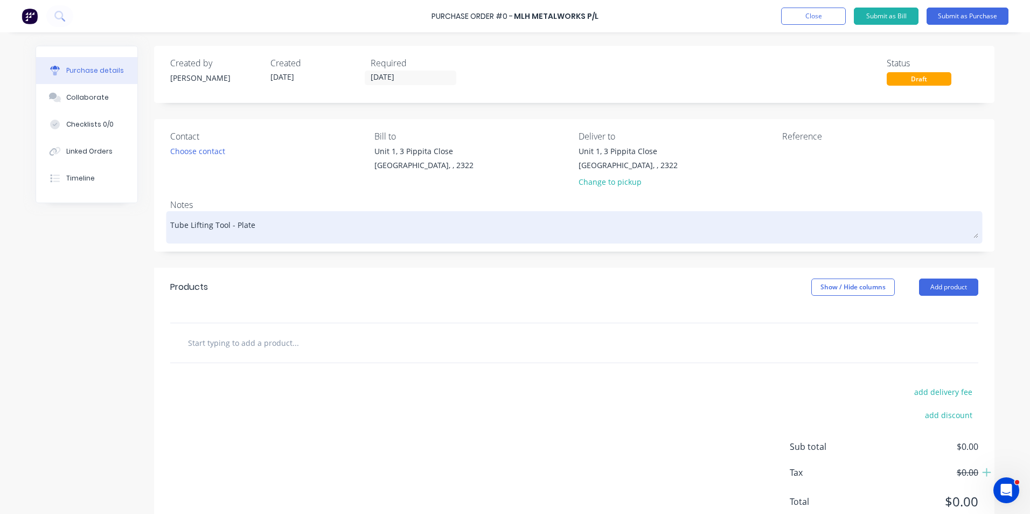
type textarea "x"
type textarea "Tube Lifting Tool - Plate K"
type textarea "x"
type textarea "Tube Lifting Tool - Plate Ki"
type textarea "x"
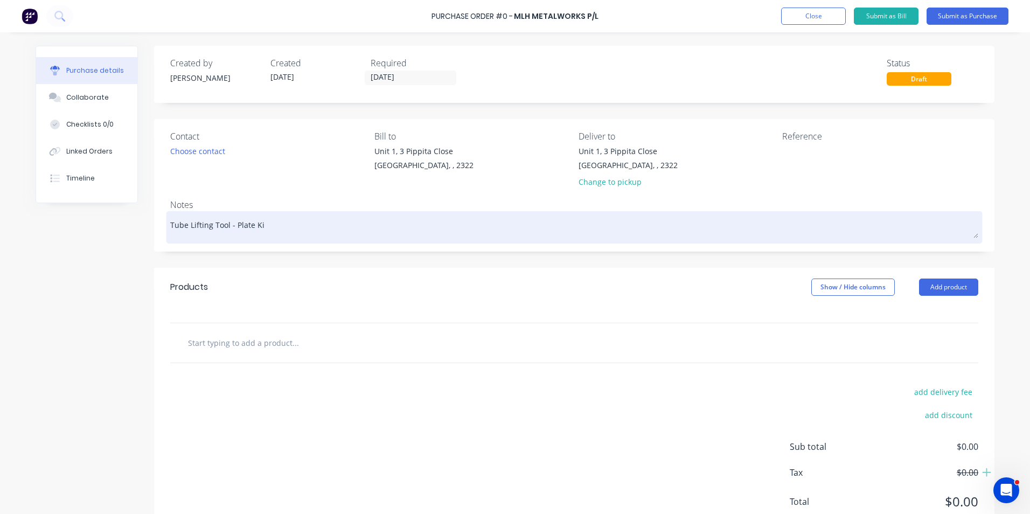
type textarea "Tube Lifting Tool - Plate Kit"
type textarea "x"
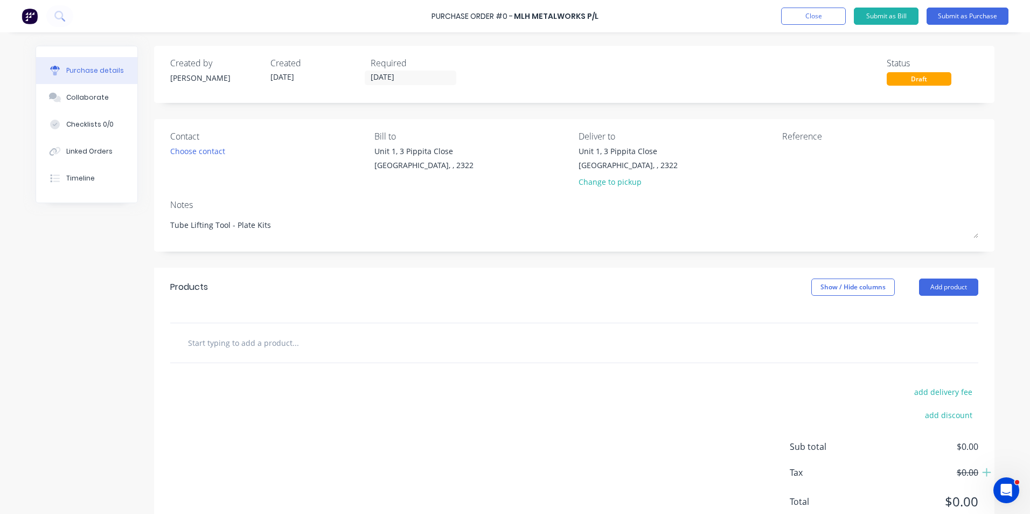
type textarea "Tube Lifting Tool - Plate Kits"
type textarea "x"
type textarea "Tube Lifting Tool - Plate Kits"
click at [264, 347] on input "text" at bounding box center [296, 343] width 216 height 22
type textarea "x"
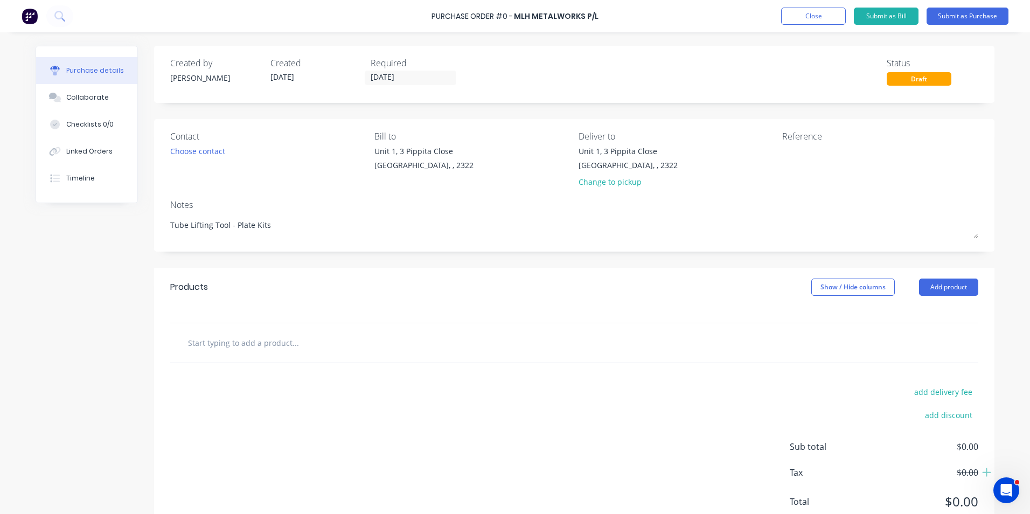
type input "S"
type textarea "x"
type input "Su"
type textarea "x"
type input "Sup"
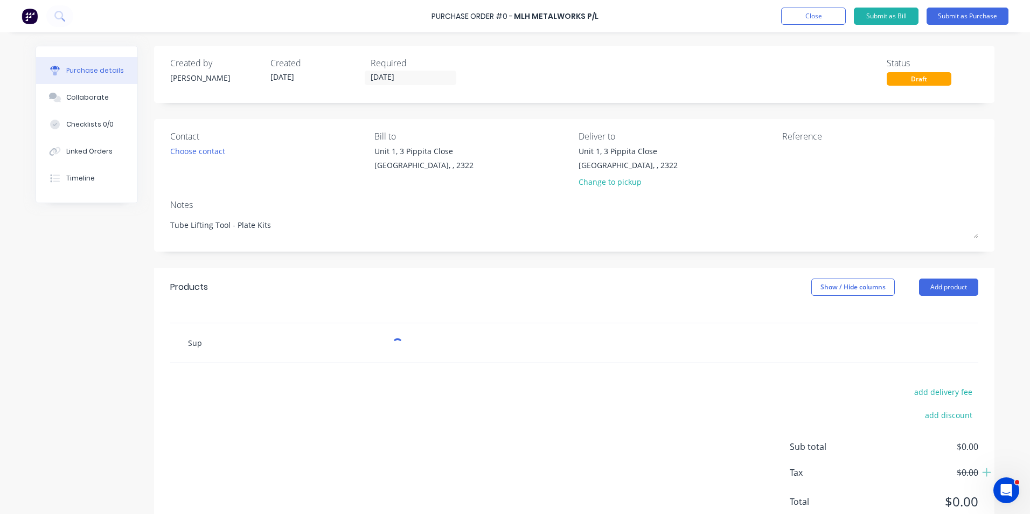
type textarea "x"
type input "Supp"
type textarea "x"
type input "Suppl"
type textarea "x"
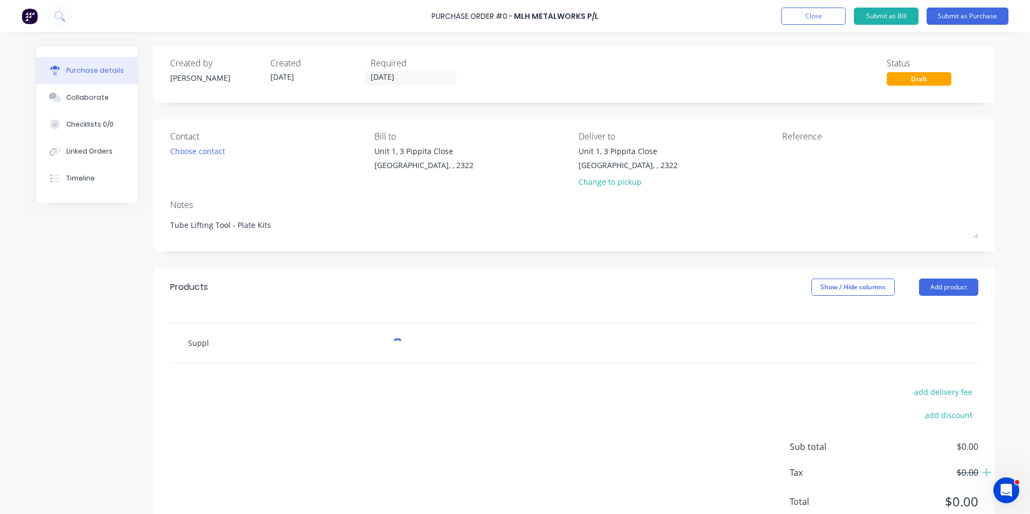
type input "Supply"
type textarea "x"
type input "Supply"
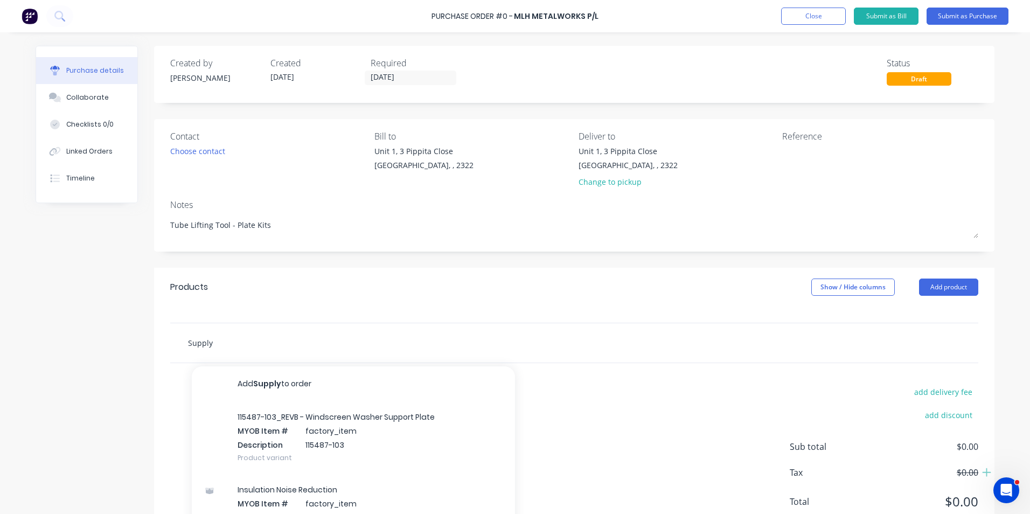
type textarea "x"
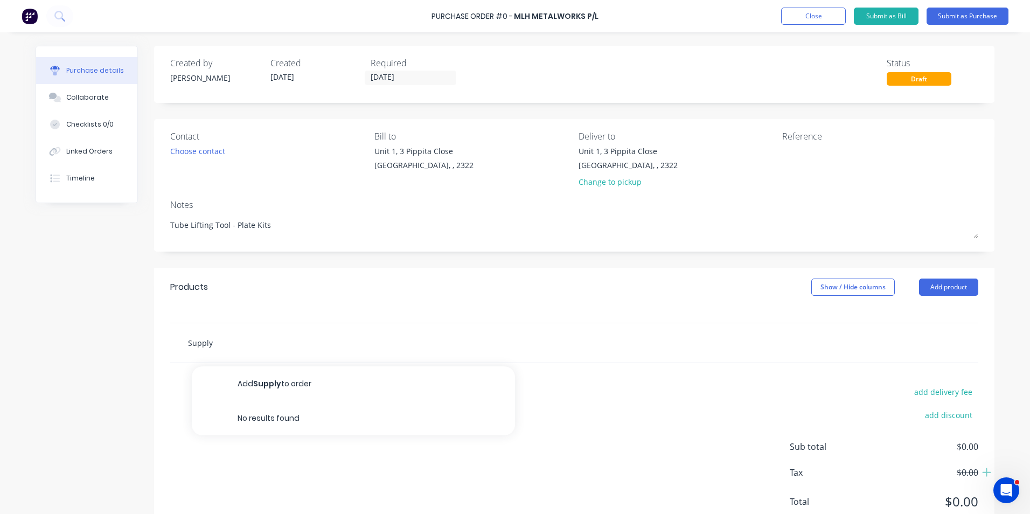
type input "Supply"
click at [237, 344] on input "Supply" at bounding box center [296, 343] width 216 height 22
paste input "Q-10305"
type textarea "x"
type input "Supply Q-10305"
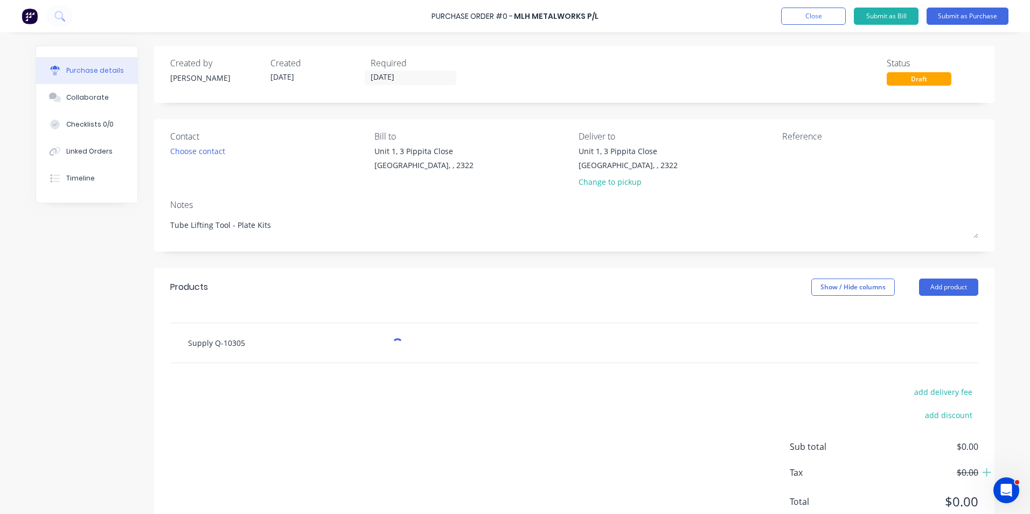
type textarea "x"
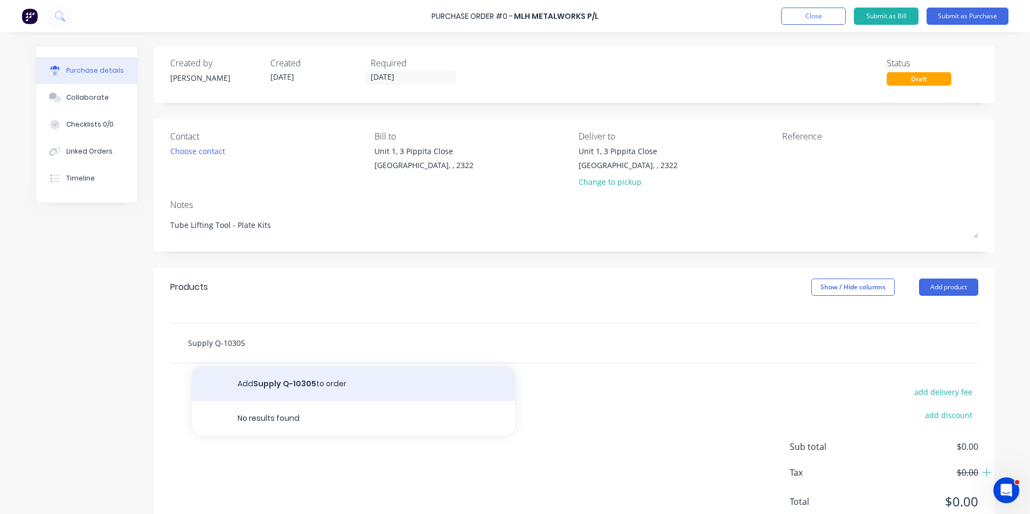
type input "Supply Q-10305"
click at [262, 380] on button "Add Supply Q-10305 to order" at bounding box center [353, 383] width 323 height 34
type textarea "x"
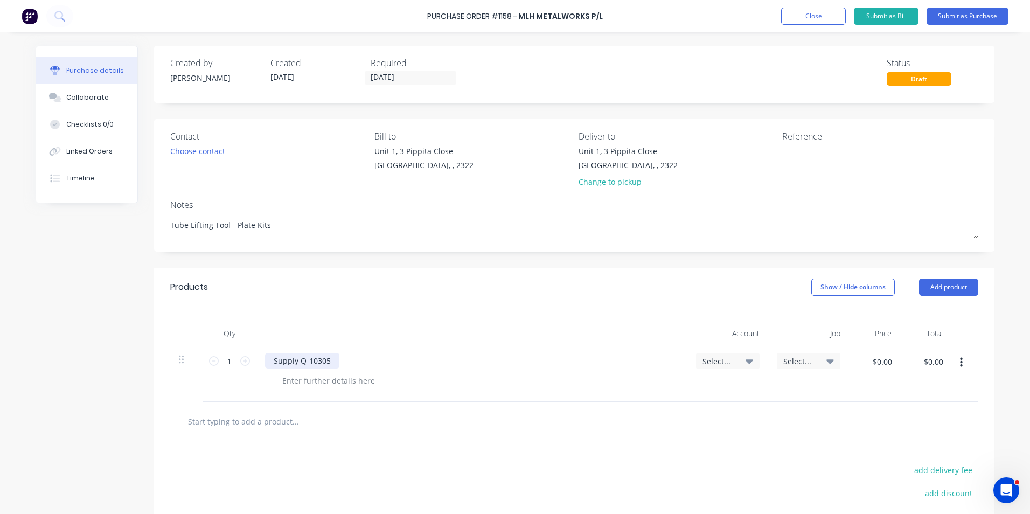
type textarea "x"
click at [295, 363] on div "Supply Q-10305" at bounding box center [302, 361] width 74 height 16
click at [230, 362] on input "1" at bounding box center [230, 361] width 22 height 16
type textarea "x"
type input "14"
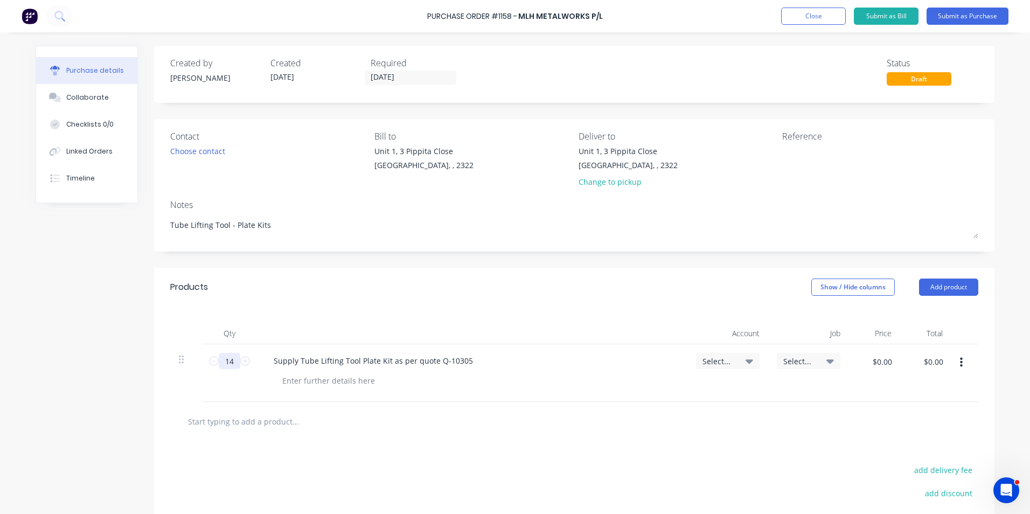
type textarea "x"
type input "14"
click at [389, 361] on div "Supply Tube Lifting Tool Plate Kit as per quote Q-10305" at bounding box center [373, 361] width 217 height 16
click at [724, 356] on span "Select..." at bounding box center [719, 361] width 32 height 11
type textarea "x"
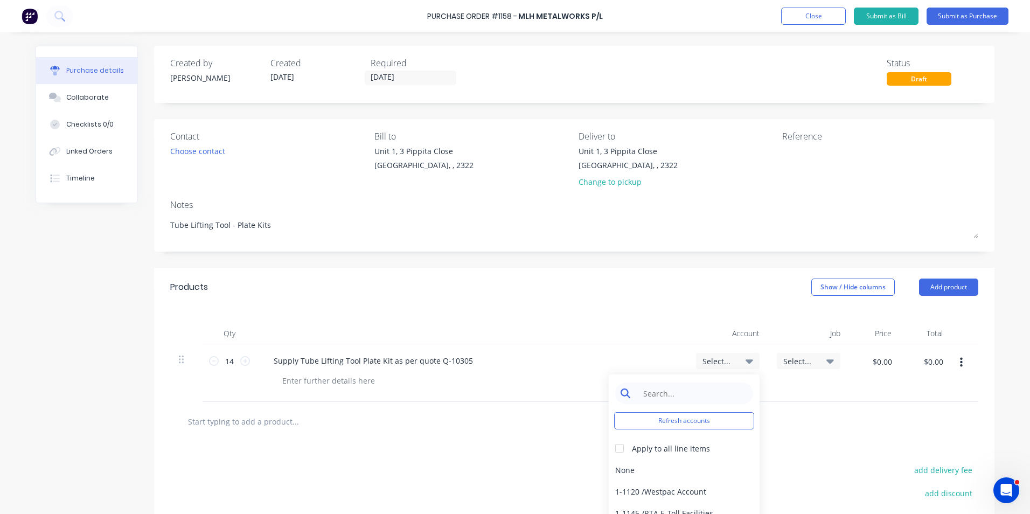
click at [666, 391] on input at bounding box center [692, 394] width 110 height 22
type input "1-14"
click at [651, 468] on div "1-1400 / Work in Progress" at bounding box center [684, 470] width 151 height 22
click at [796, 361] on span "Select..." at bounding box center [800, 361] width 32 height 11
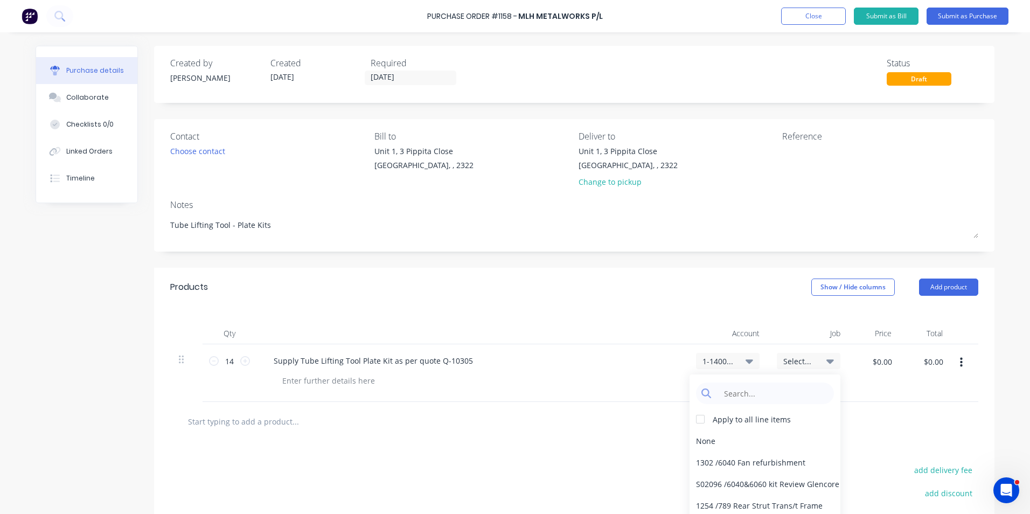
click at [920, 389] on div "$0.00 $0.00" at bounding box center [925, 373] width 51 height 58
click at [960, 363] on icon "button" at bounding box center [961, 363] width 3 height 10
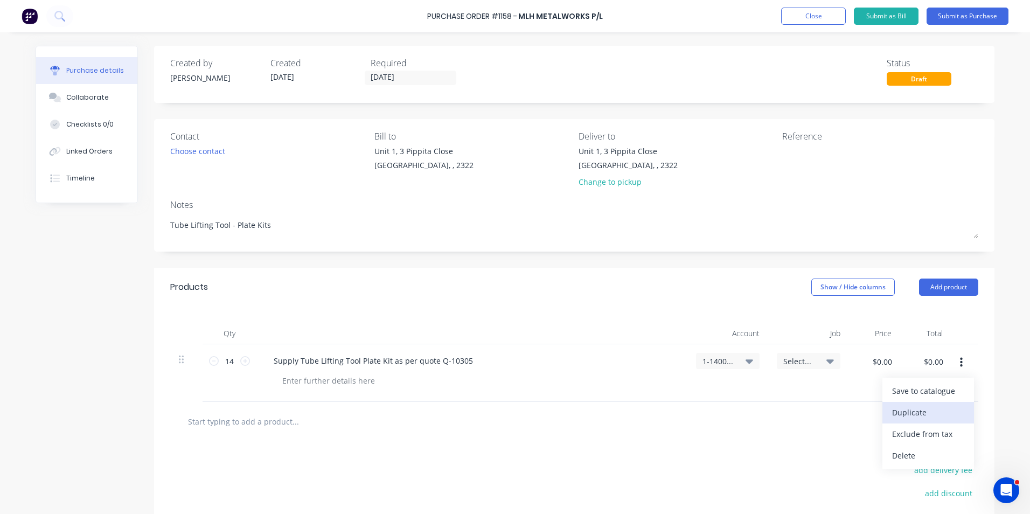
click at [910, 410] on button "Duplicate" at bounding box center [929, 413] width 92 height 22
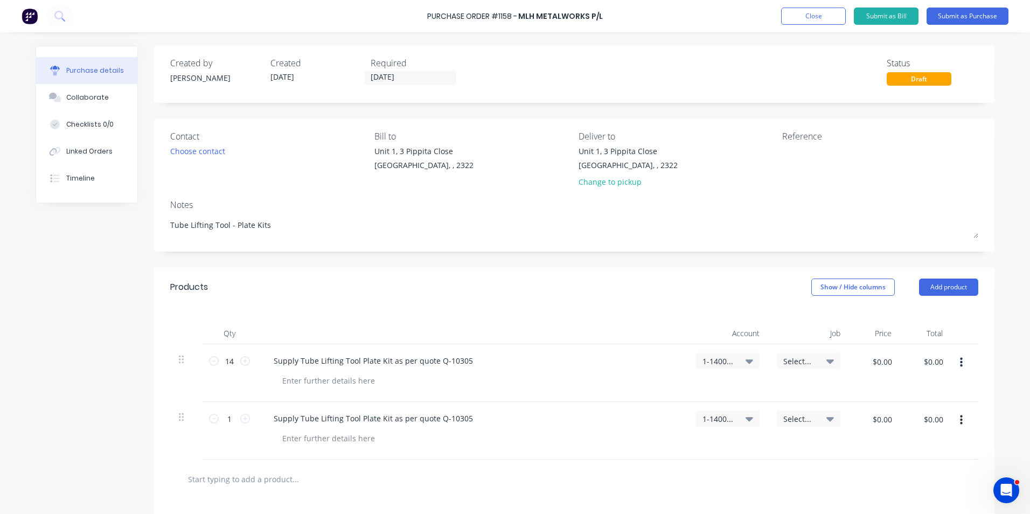
click at [810, 419] on span "Select..." at bounding box center [800, 418] width 32 height 11
type textarea "x"
click at [718, 450] on input at bounding box center [773, 451] width 110 height 22
type input "1758"
click at [766, 500] on div "S01758 / WesTrac 8 x 793F Lourves" at bounding box center [765, 499] width 151 height 22
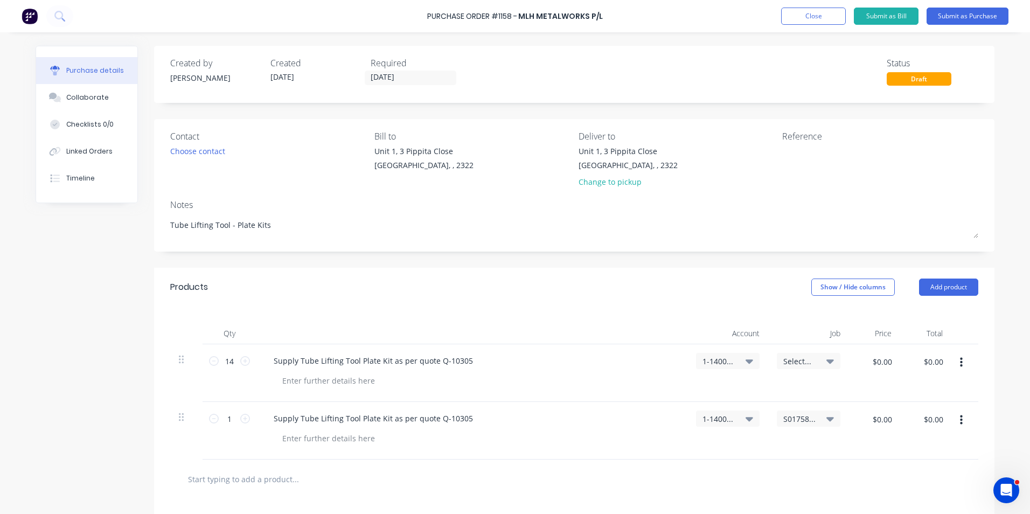
click at [805, 420] on span "S01758 / WesTrac 8 x 793F Lourves" at bounding box center [800, 418] width 32 height 11
type textarea "x"
click at [740, 445] on input at bounding box center [773, 451] width 110 height 22
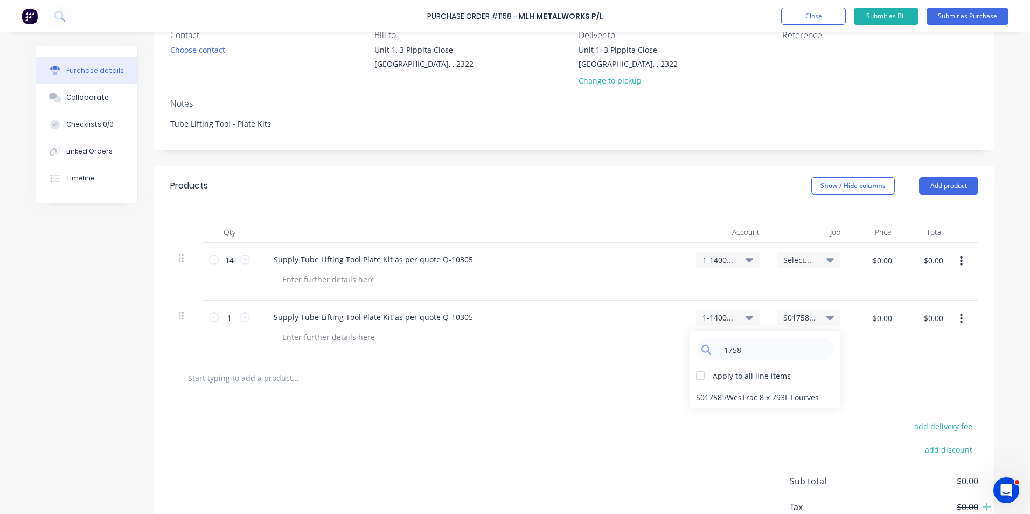
scroll to position [108, 0]
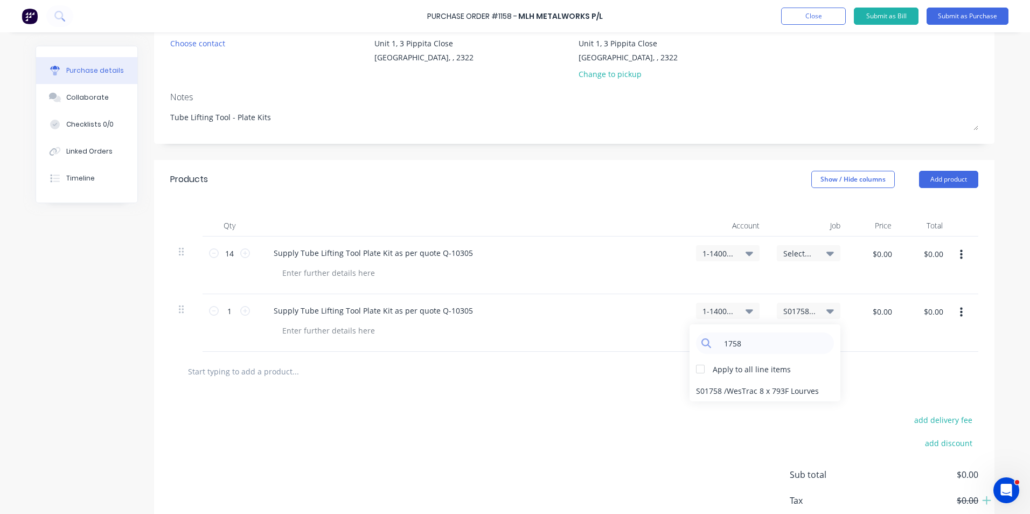
type input "1758"
click at [632, 339] on div "Supply Tube Lifting Tool Plate Kit as per quote Q-10305" at bounding box center [472, 323] width 431 height 58
click at [666, 359] on div at bounding box center [574, 371] width 808 height 39
click at [965, 16] on button "Submit as Purchase" at bounding box center [968, 16] width 82 height 17
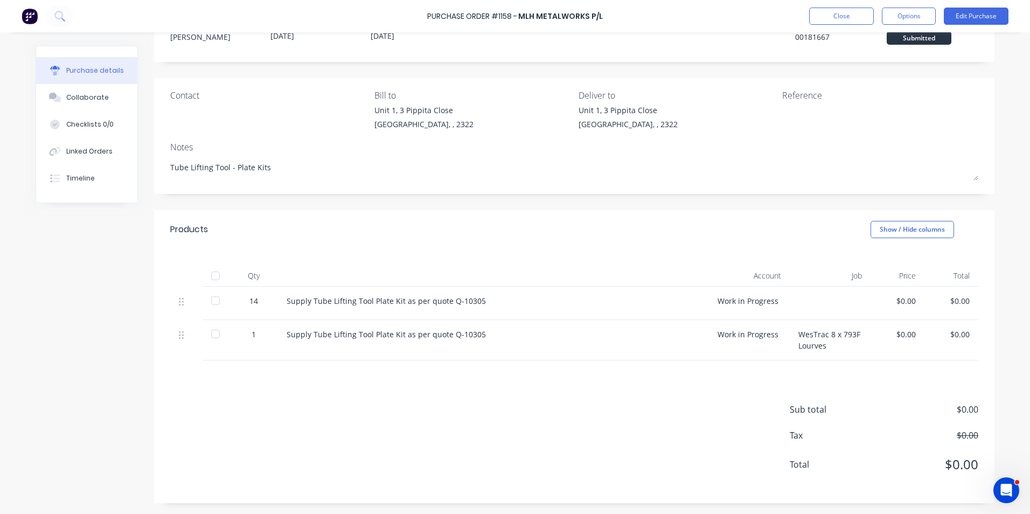
scroll to position [0, 0]
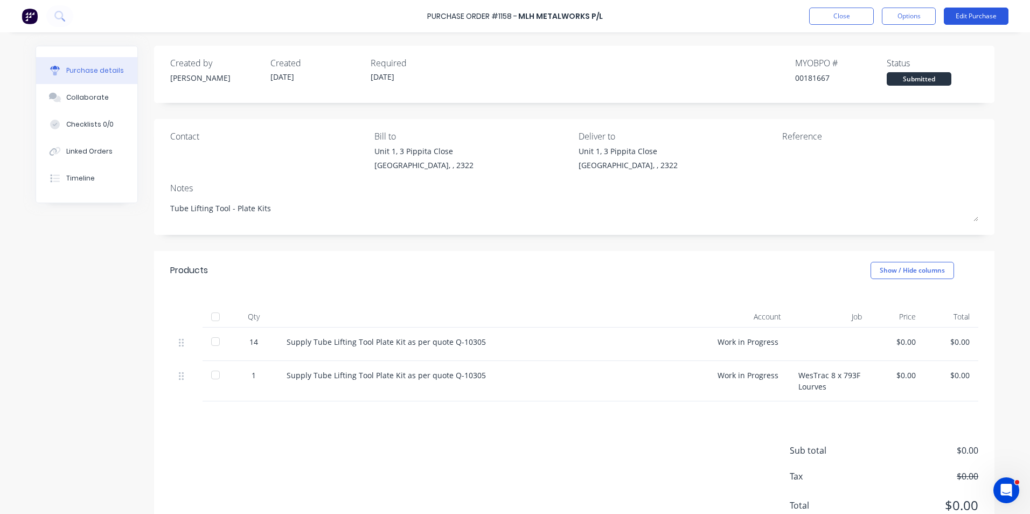
click at [965, 13] on button "Edit Purchase" at bounding box center [976, 16] width 65 height 17
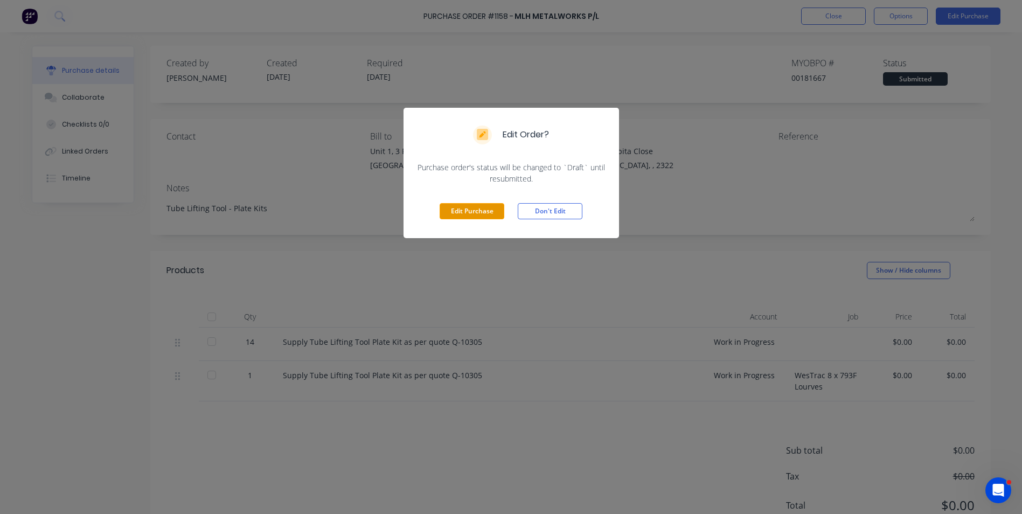
click at [479, 211] on button "Edit Purchase" at bounding box center [472, 211] width 65 height 16
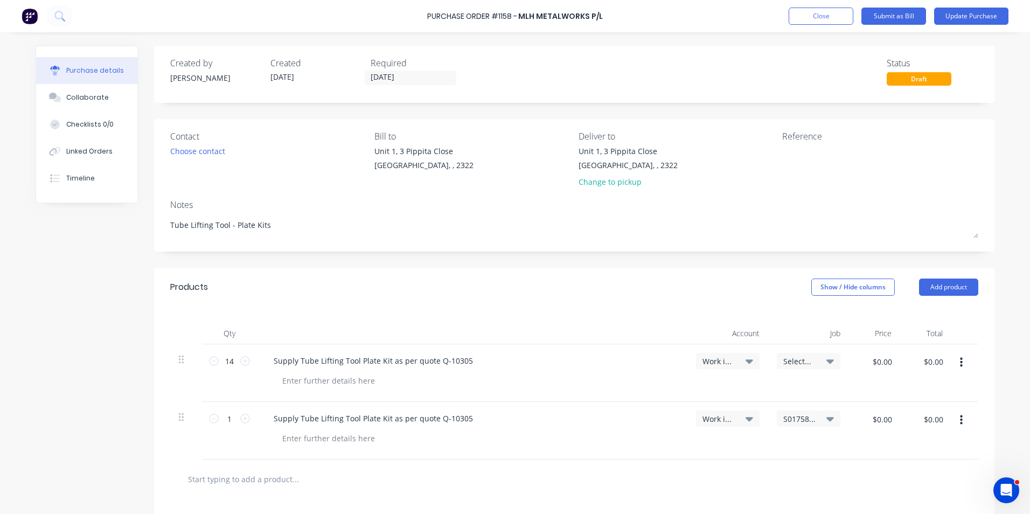
click at [791, 420] on span "S01758 / WesTrac 8 x 793F Lourves" at bounding box center [800, 418] width 32 height 11
type textarea "x"
click at [741, 450] on input at bounding box center [773, 451] width 110 height 22
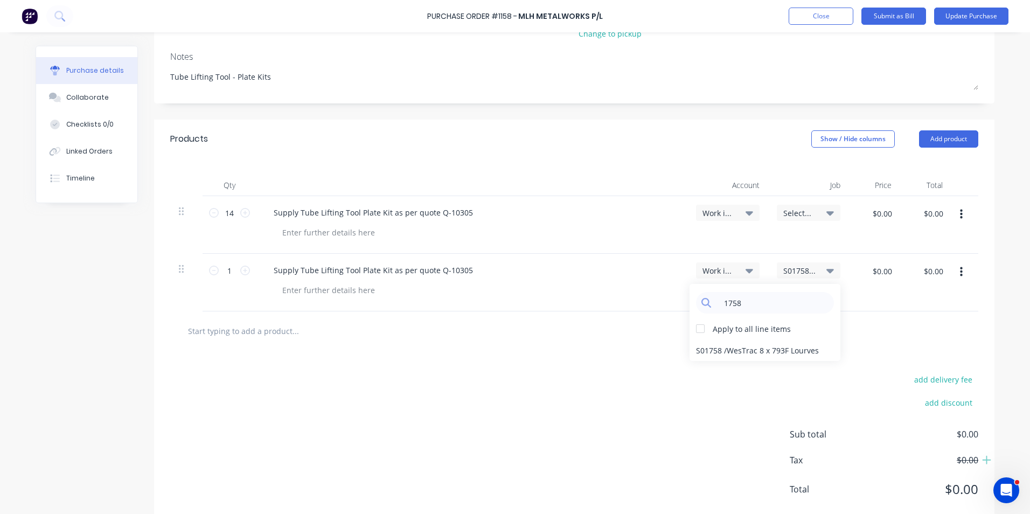
scroll to position [162, 0]
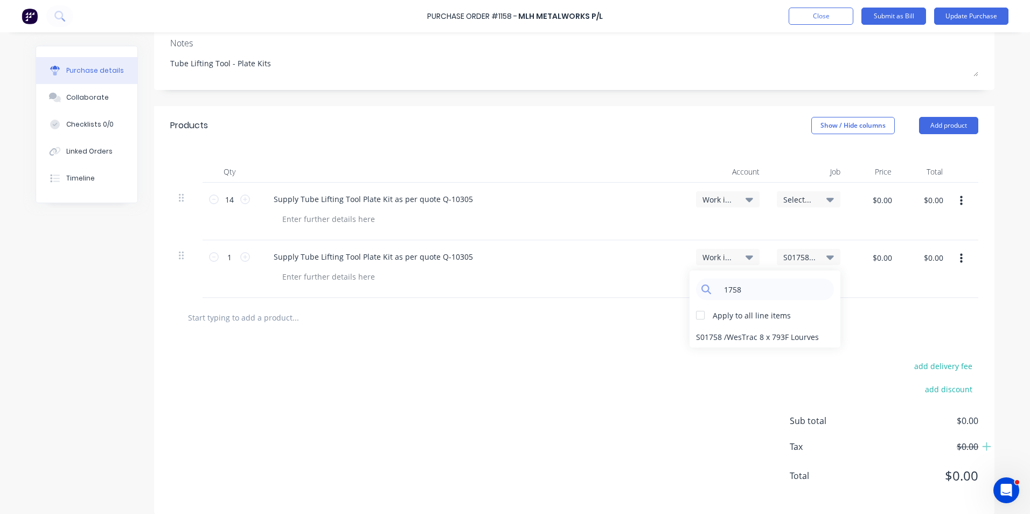
type input "1758"
click at [646, 414] on div "add delivery fee add discount Sub total $0.00 Tax $0.00 Total $0.00" at bounding box center [574, 425] width 841 height 177
type textarea "x"
drag, startPoint x: 741, startPoint y: 288, endPoint x: 678, endPoint y: 292, distance: 63.2
click at [701, 292] on div "1758" at bounding box center [765, 290] width 138 height 22
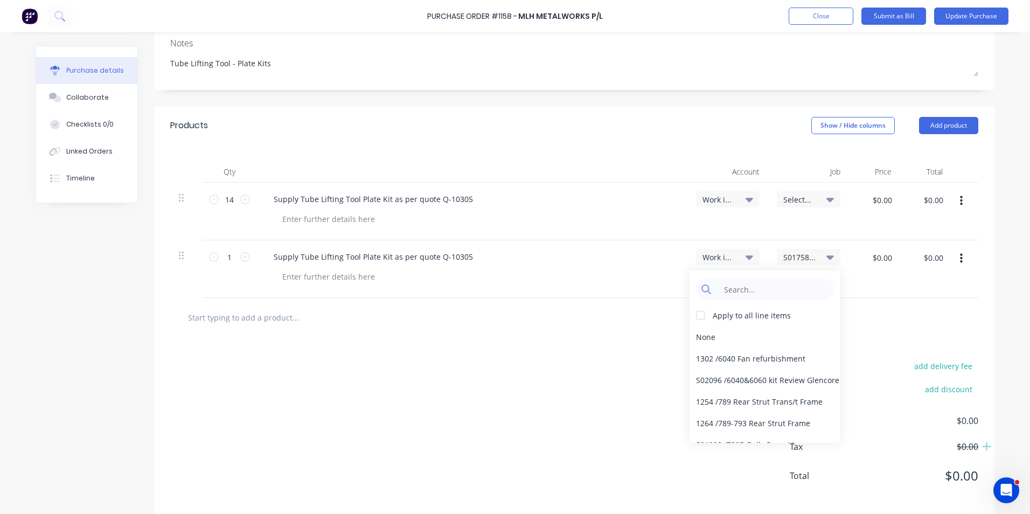
click at [622, 305] on div at bounding box center [574, 317] width 808 height 39
click at [713, 335] on div "None" at bounding box center [765, 337] width 151 height 22
type textarea "x"
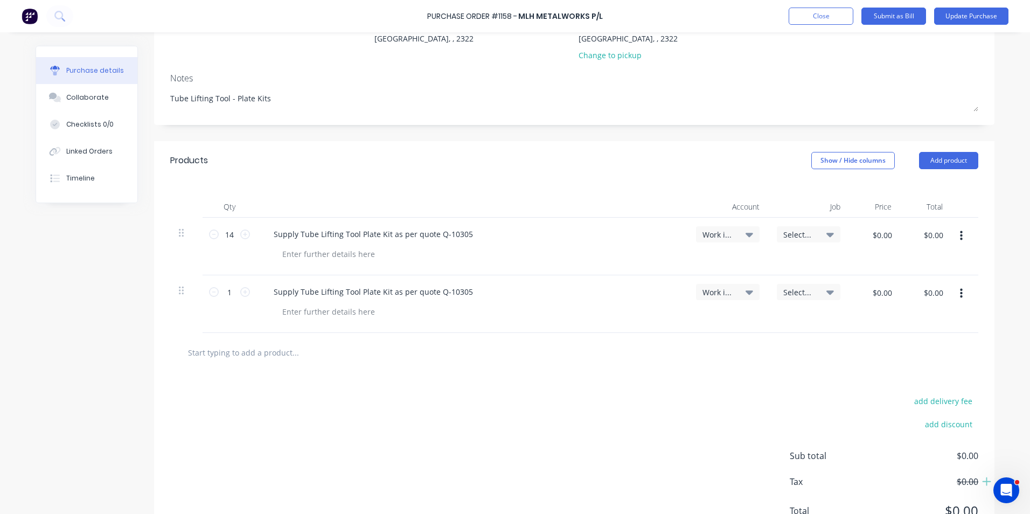
scroll to position [108, 0]
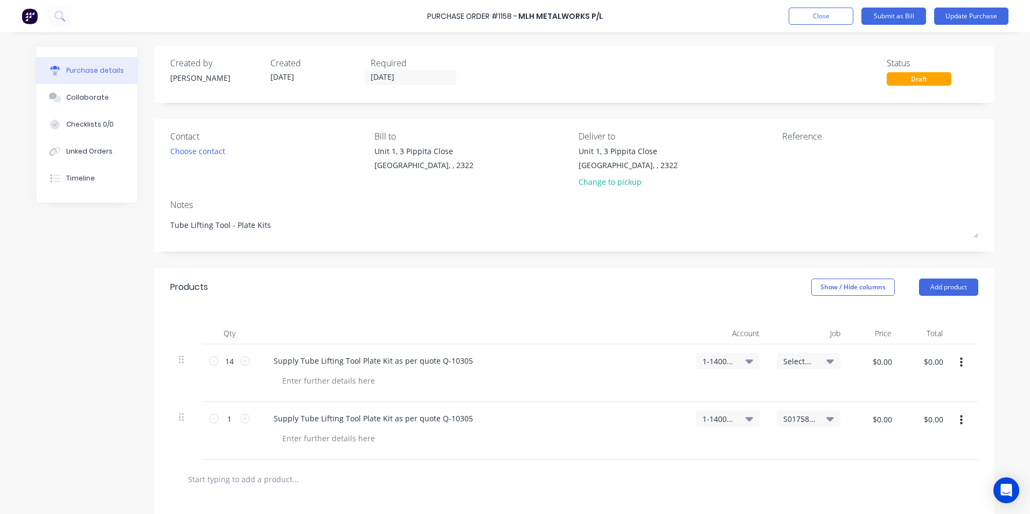
click at [799, 414] on span "S01758 / WesTrac 8 x 793F Lourves" at bounding box center [800, 418] width 32 height 11
type textarea "x"
click at [741, 452] on input at bounding box center [773, 451] width 110 height 22
type input "1"
type textarea "x"
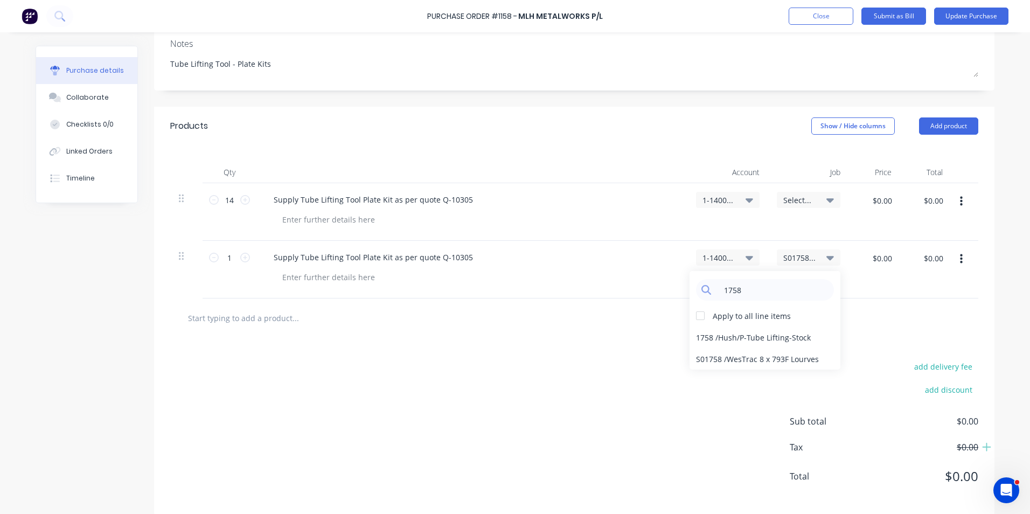
scroll to position [162, 0]
type input "1758"
click at [764, 336] on div "1758 / Hush/P-Tube Lifting-Stock" at bounding box center [765, 337] width 151 height 22
click at [798, 199] on span "Select..." at bounding box center [800, 199] width 32 height 11
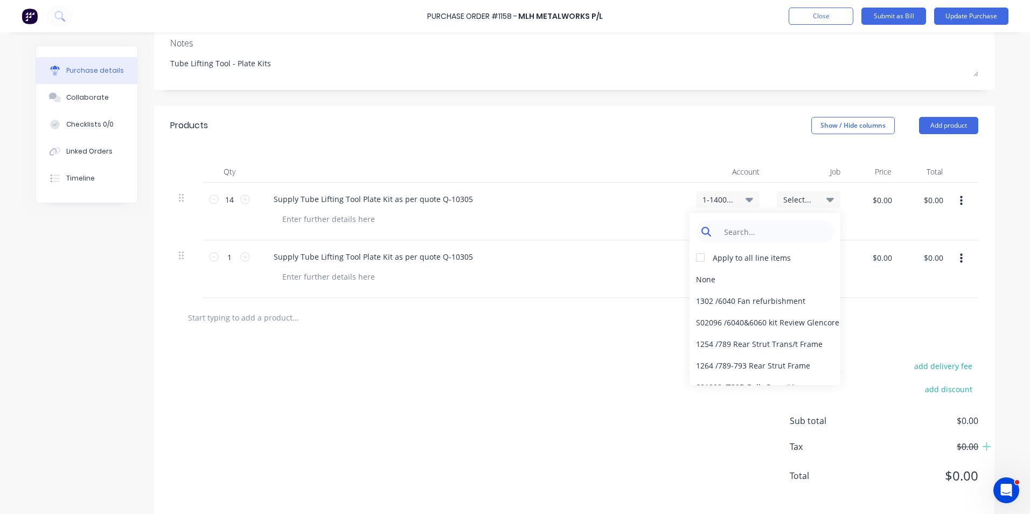
type textarea "x"
click at [747, 233] on input at bounding box center [773, 232] width 110 height 22
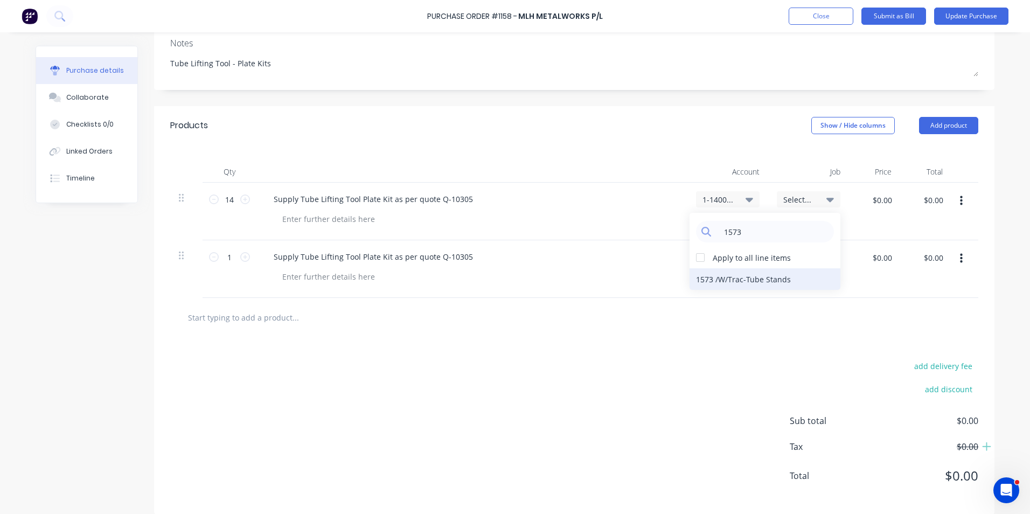
type input "1573"
click at [722, 279] on div "1573 / W/Trac-Tube Stands" at bounding box center [765, 279] width 151 height 22
type textarea "x"
click at [885, 198] on input "$0.00" at bounding box center [882, 199] width 32 height 17
type input "$302.40"
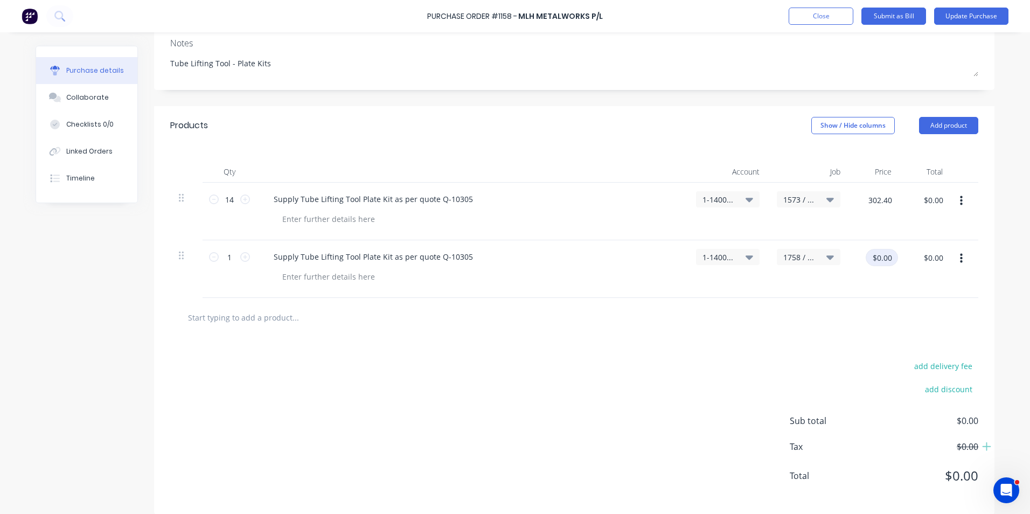
type input "$4,233.60"
type textarea "x"
click at [885, 258] on input "$0.00" at bounding box center [882, 257] width 32 height 17
type input "$302.40"
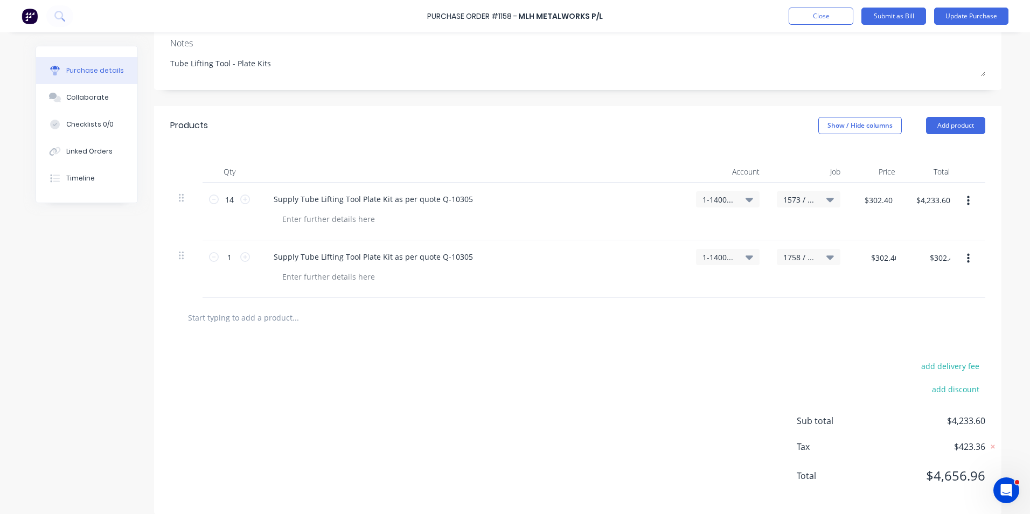
click at [883, 287] on div "$302.40 302.40" at bounding box center [876, 269] width 55 height 58
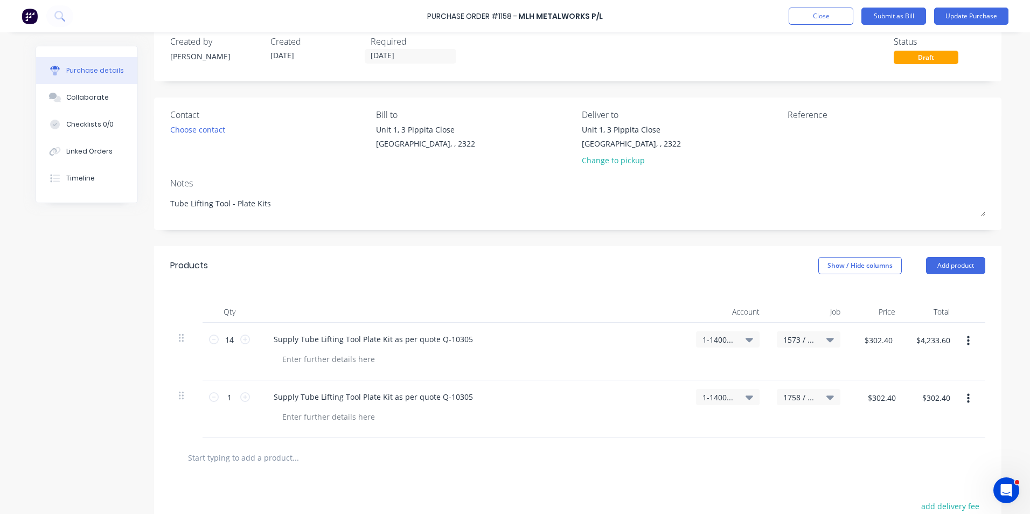
scroll to position [0, 0]
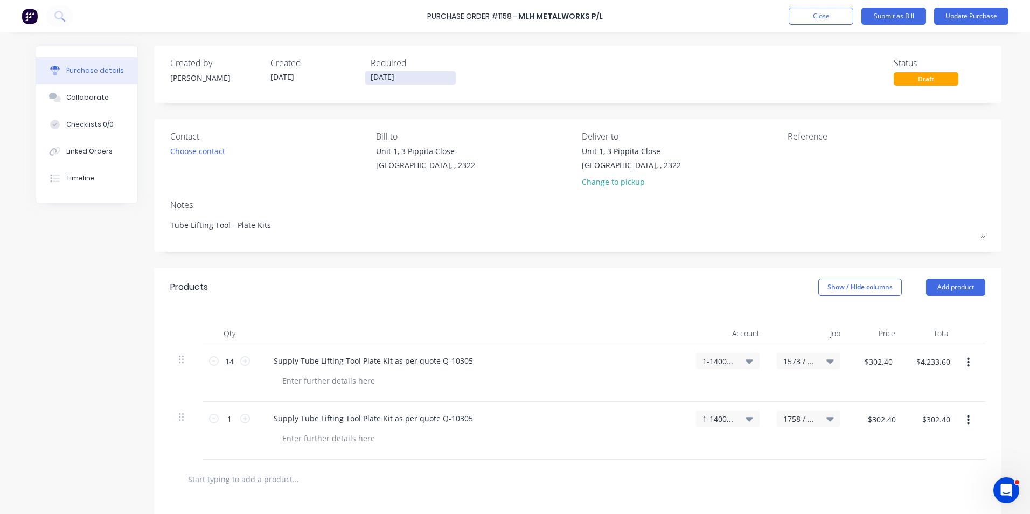
click at [408, 73] on input "[DATE]" at bounding box center [410, 77] width 91 height 13
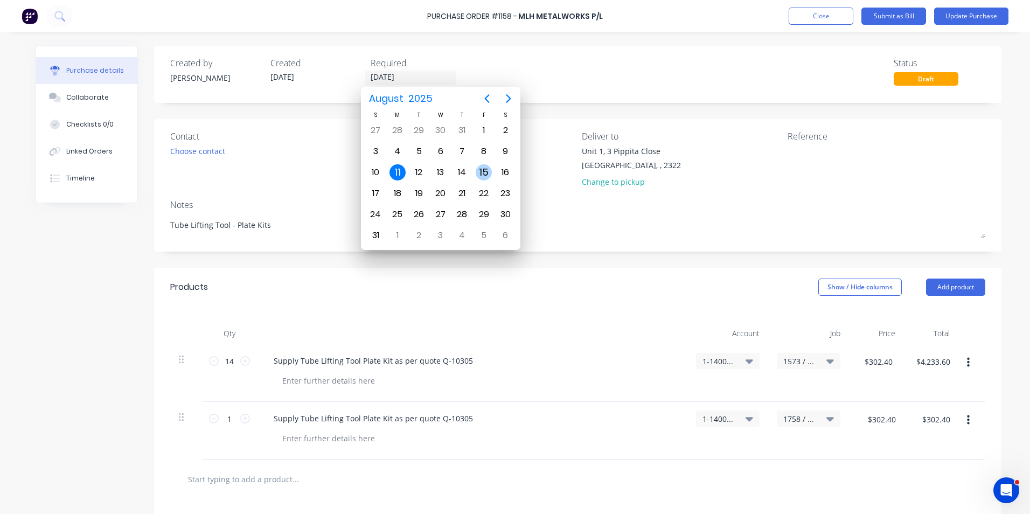
type textarea "x"
click at [487, 172] on div "15" at bounding box center [484, 172] width 16 height 16
type input "[DATE]"
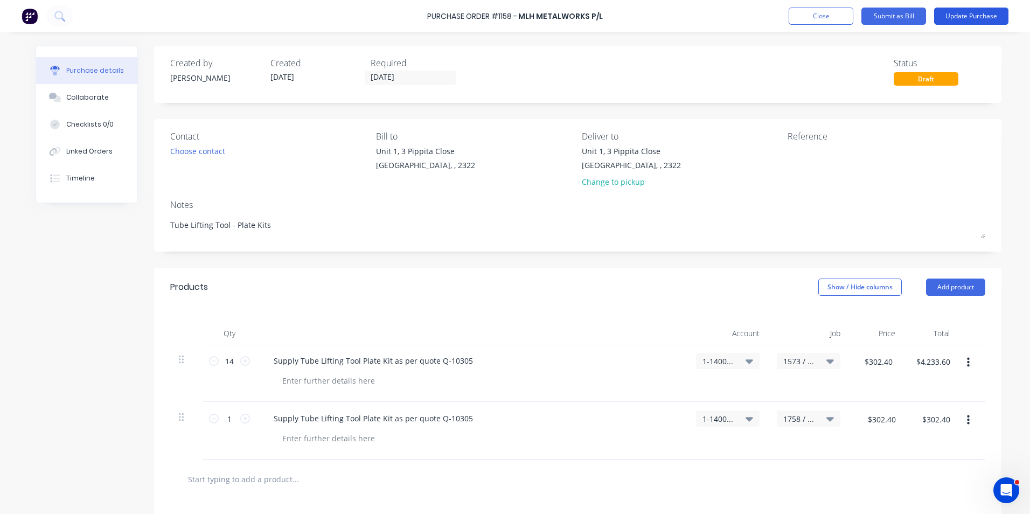
click at [961, 17] on button "Update Purchase" at bounding box center [971, 16] width 74 height 17
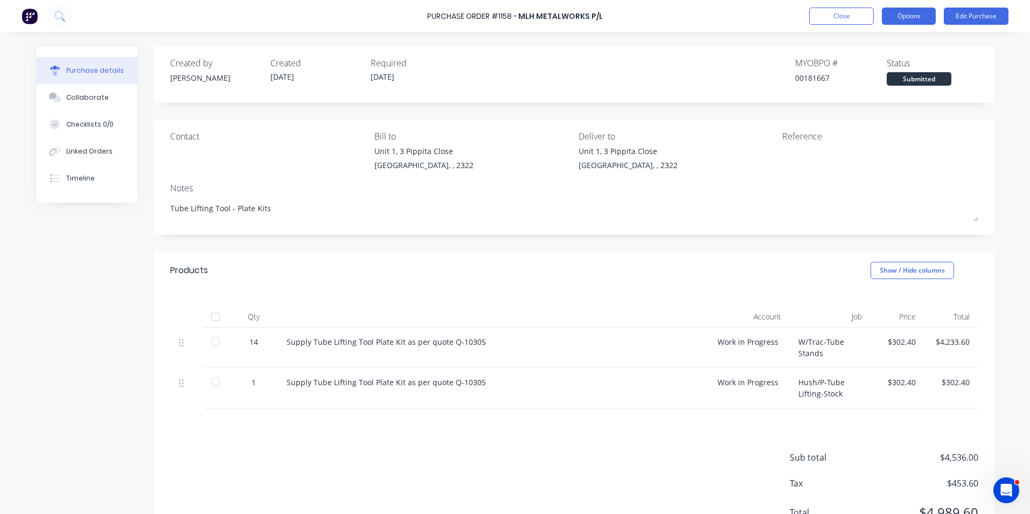
click at [907, 16] on button "Options" at bounding box center [909, 16] width 54 height 17
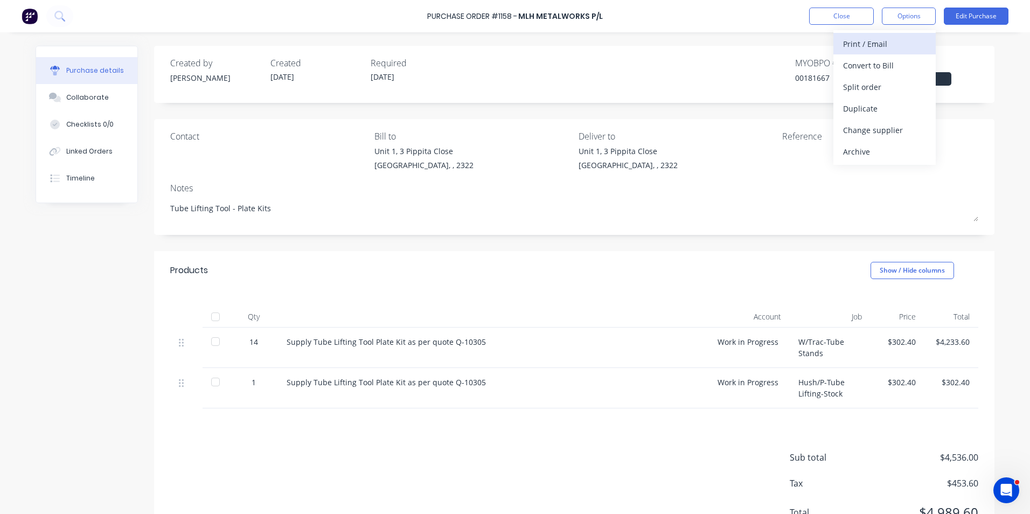
click at [872, 45] on div "Print / Email" at bounding box center [884, 44] width 83 height 16
click at [869, 64] on div "With pricing" at bounding box center [884, 66] width 83 height 16
type textarea "x"
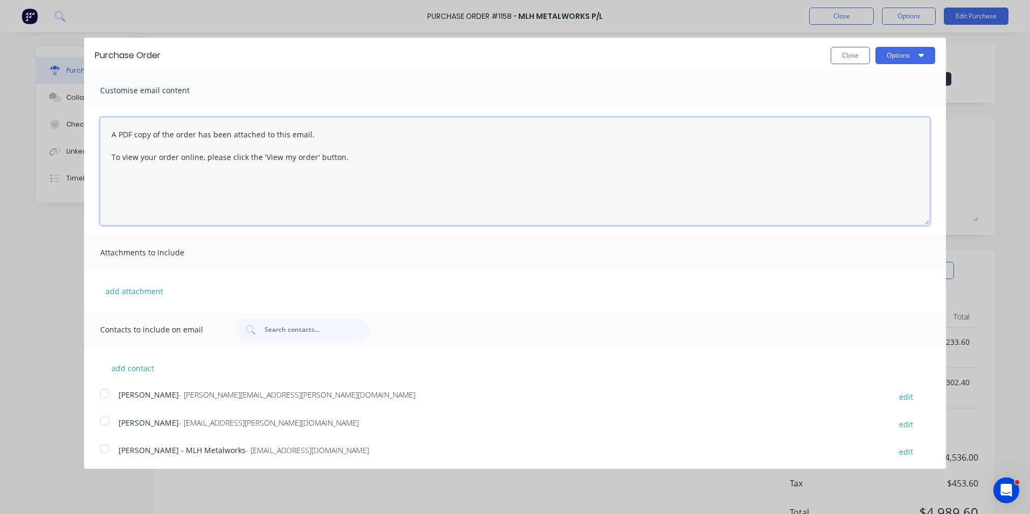
drag, startPoint x: 368, startPoint y: 157, endPoint x: 98, endPoint y: 125, distance: 272.4
click at [98, 125] on div "A PDF copy of the order has been attached to this email. To view your order onl…" at bounding box center [515, 171] width 862 height 127
type textarea "Hey [PERSON_NAME], PO attached as quoted, noted I have ordered several kits any…"
type textarea "x"
type textarea "Hey [PERSON_NAME], PO attached as quoted, noted I have ordered several kits any…"
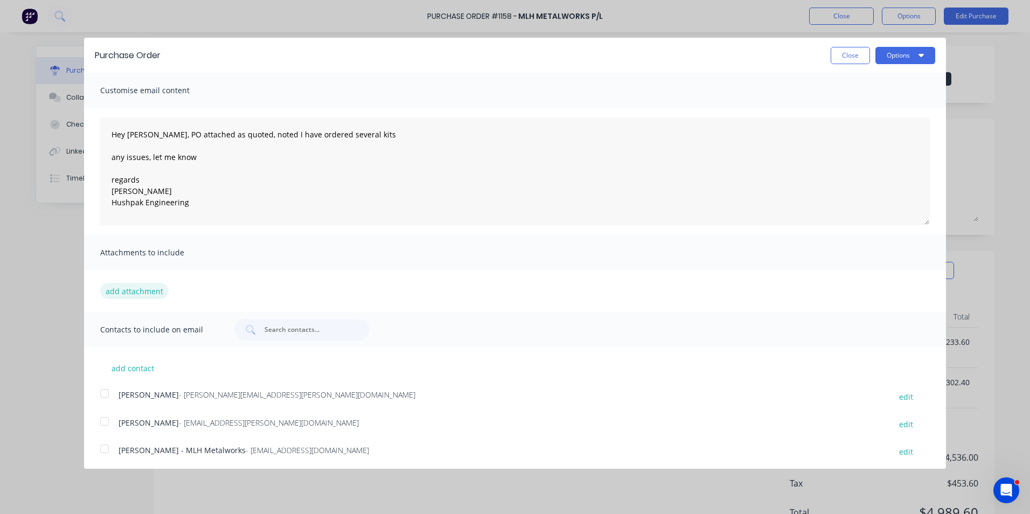
click at [144, 292] on button "add attachment" at bounding box center [134, 291] width 68 height 16
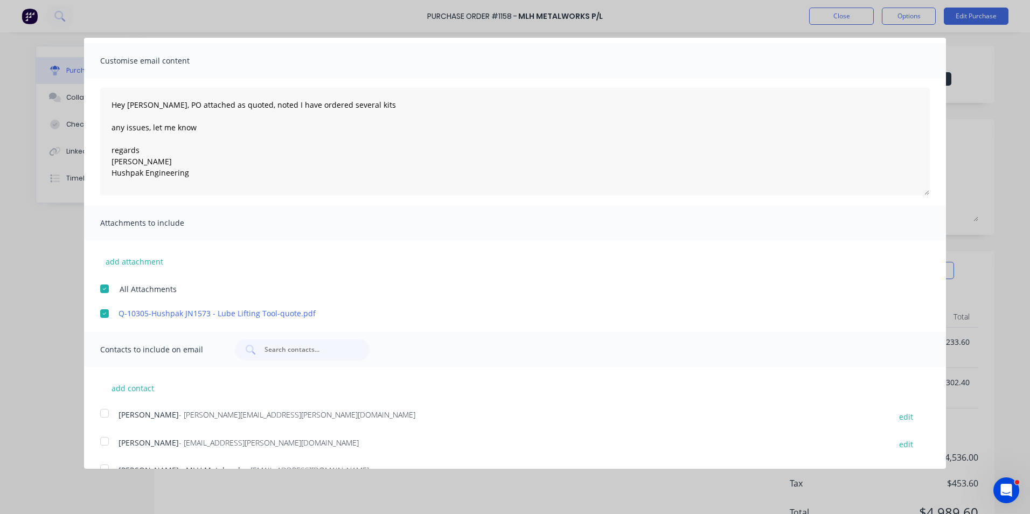
scroll to position [53, 0]
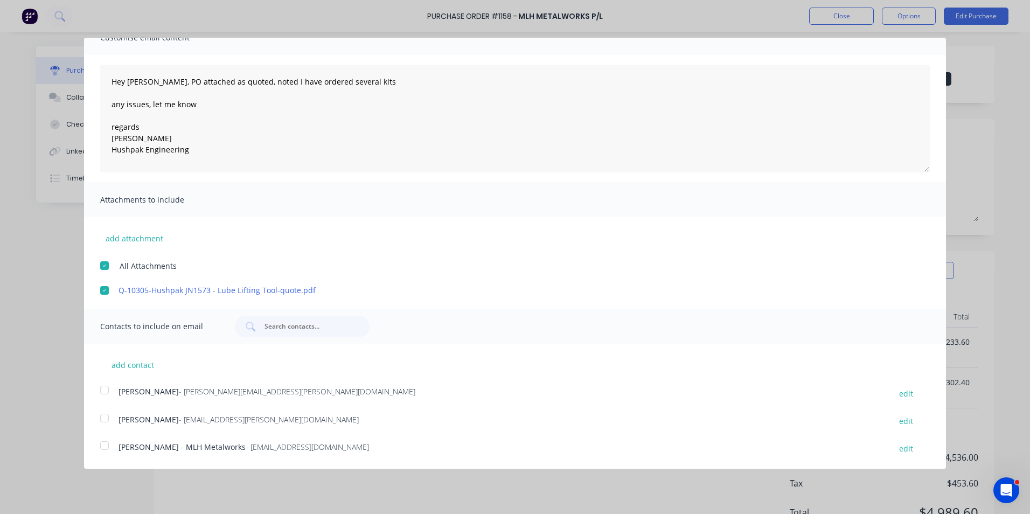
click at [106, 390] on div at bounding box center [105, 390] width 22 height 22
click at [105, 444] on div at bounding box center [105, 446] width 22 height 22
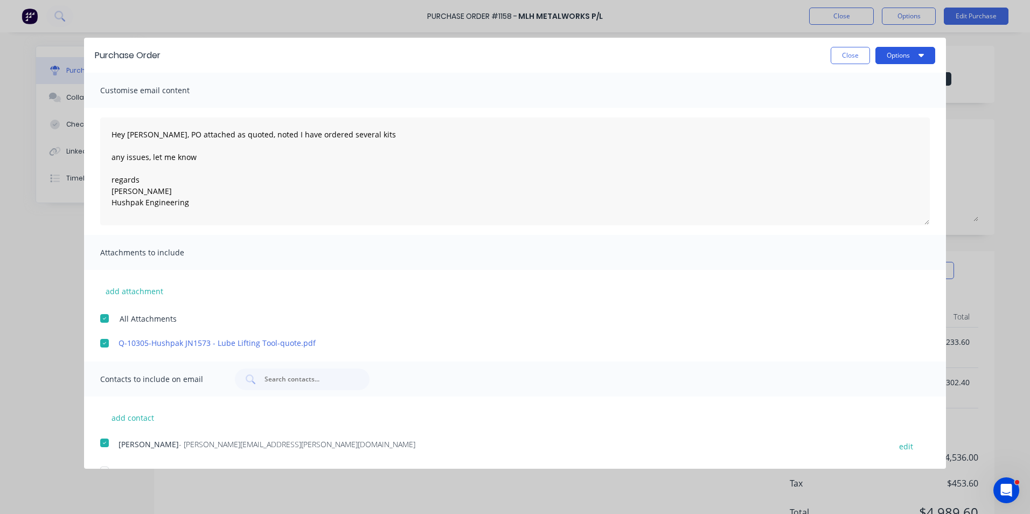
click at [898, 53] on button "Options" at bounding box center [906, 55] width 60 height 17
click at [855, 106] on div "Email" at bounding box center [884, 104] width 83 height 16
type textarea "x"
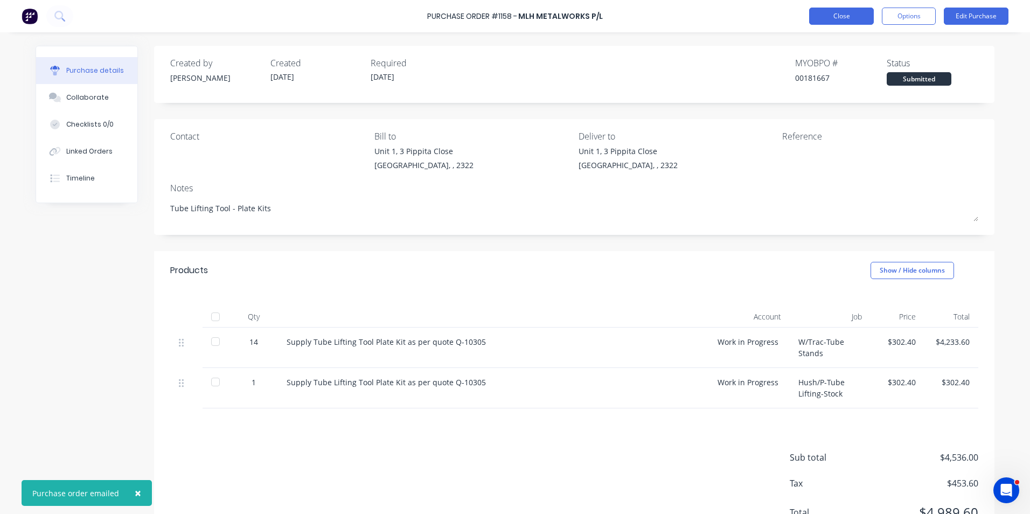
click at [841, 16] on button "Close" at bounding box center [841, 16] width 65 height 17
